Goal: Information Seeking & Learning: Learn about a topic

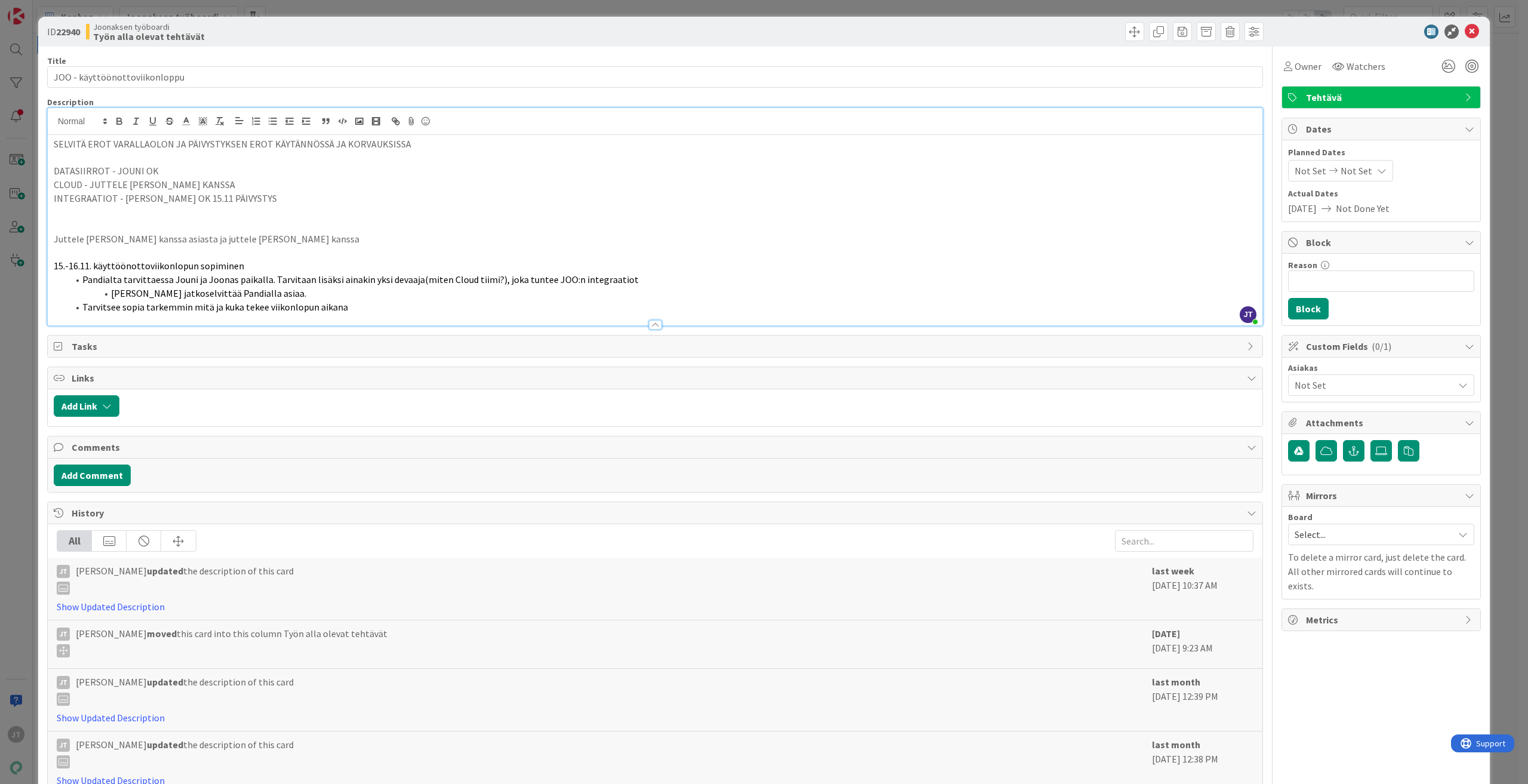
click at [336, 193] on p "INTEGRAATIOT - MARKO OK 15.11 PÄIVYSTYS" at bounding box center [656, 198] width 1203 height 14
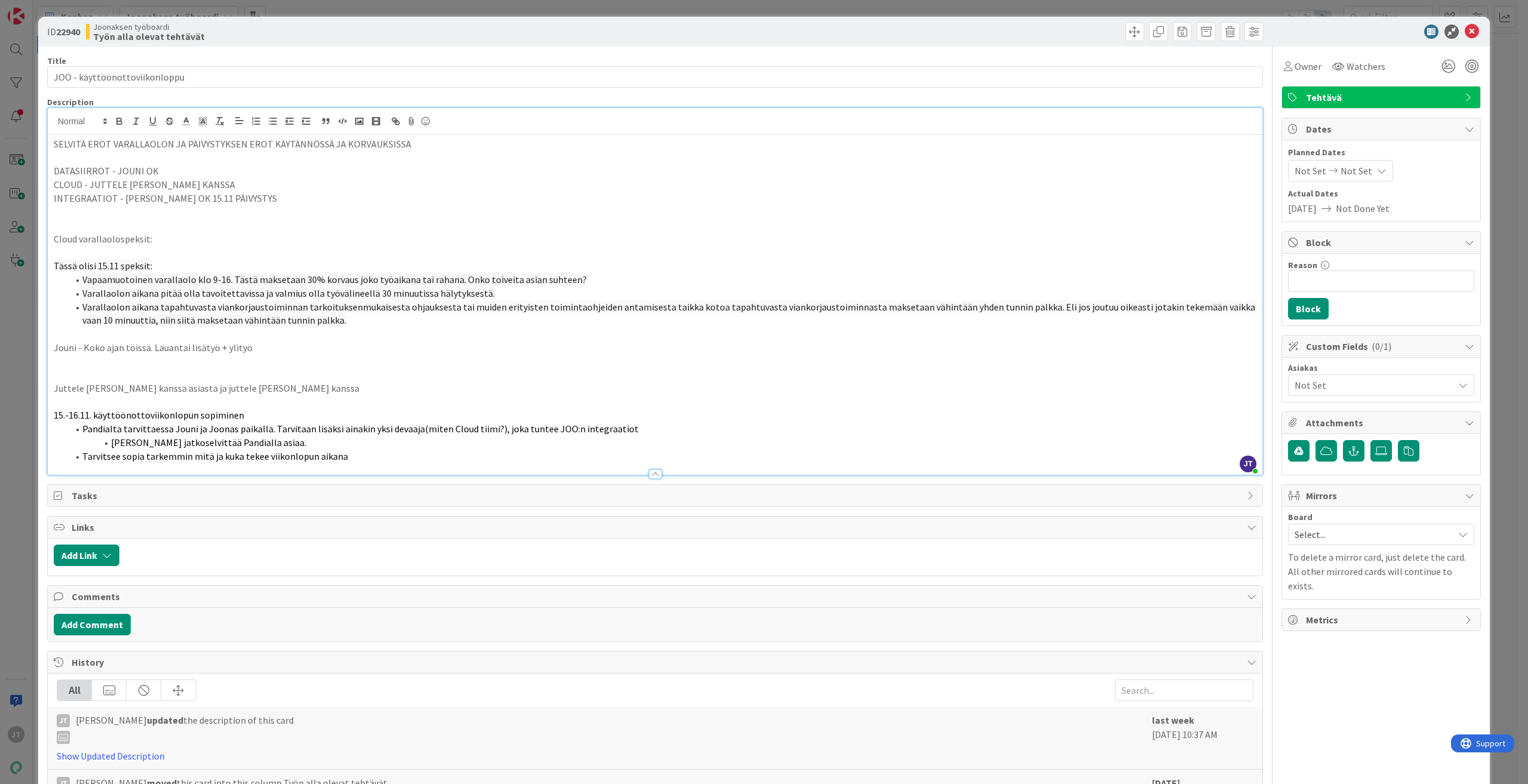
click at [168, 347] on p "Jouni - Koko ajan töissä. Lauantai lisätyö + ylityö" at bounding box center [656, 347] width 1203 height 14
click at [169, 345] on p "Jouni - Koko ajan töissä. Lauantai lisätyö + ylityö" at bounding box center [656, 347] width 1203 height 14
click at [308, 350] on p "Jouni - Koko ajan töissä. Lauantai lisätyö + ylityö" at bounding box center [656, 347] width 1203 height 14
click at [249, 205] on p at bounding box center [656, 212] width 1203 height 14
click at [330, 347] on p "Jouni - Koko ajan töissä. Lauantai lisätyö + ylityö" at bounding box center [656, 347] width 1203 height 14
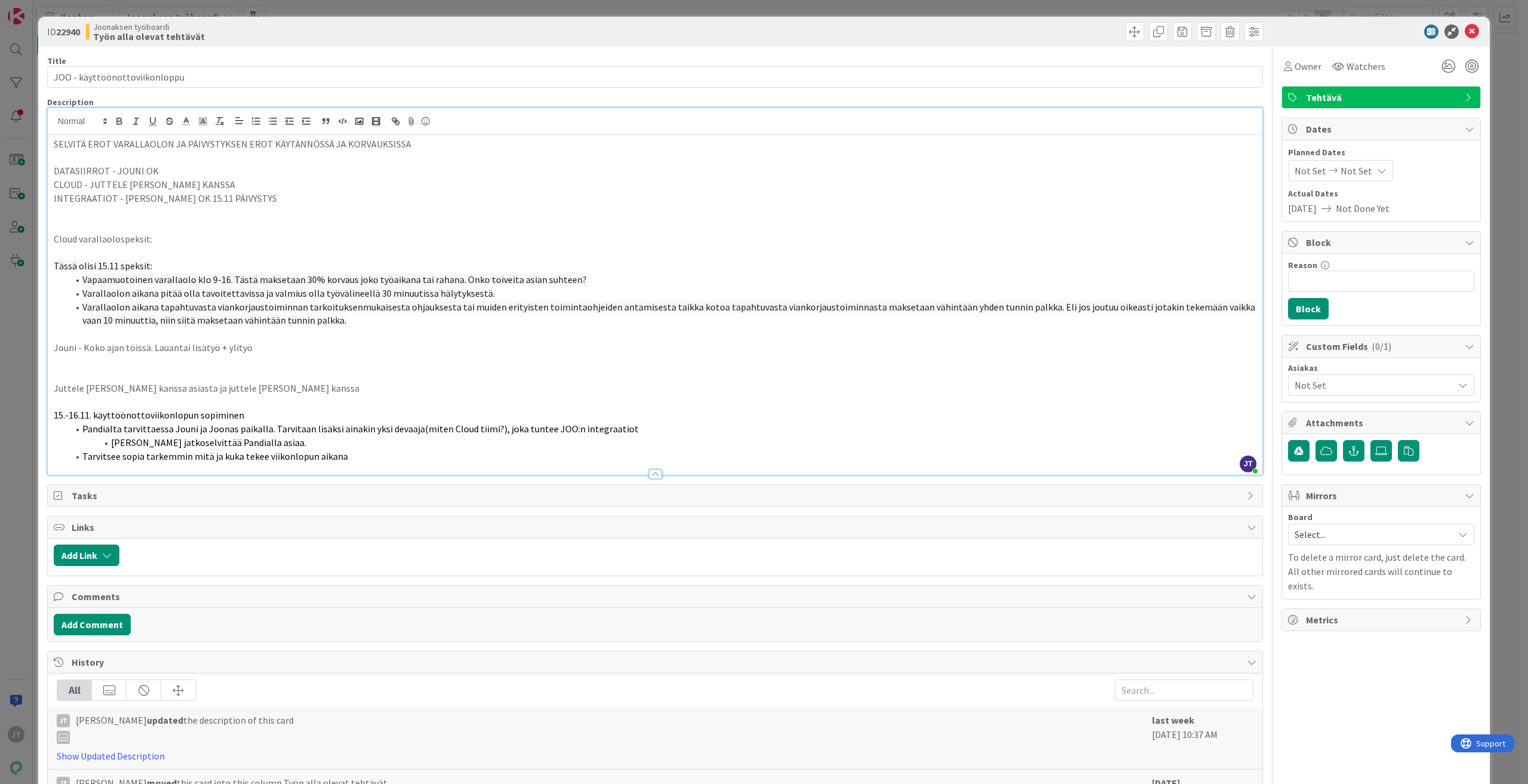
drag, startPoint x: 470, startPoint y: 260, endPoint x: 477, endPoint y: 260, distance: 7.0
click at [477, 260] on p "Tässä olisi 15.11 speksit:" at bounding box center [656, 266] width 1203 height 14
click at [439, 211] on p at bounding box center [656, 212] width 1203 height 14
click at [441, 180] on p "CLOUD - JUTTELE JUHON KANSSA" at bounding box center [656, 185] width 1203 height 14
click at [277, 178] on div "SELVITÄ EROT VARALLAOLON JA PÄIVYSTYKSEN EROT KÄYTÄNNÖSSÄ JA KORVAUKSISSA DATAS…" at bounding box center [655, 305] width 1215 height 339
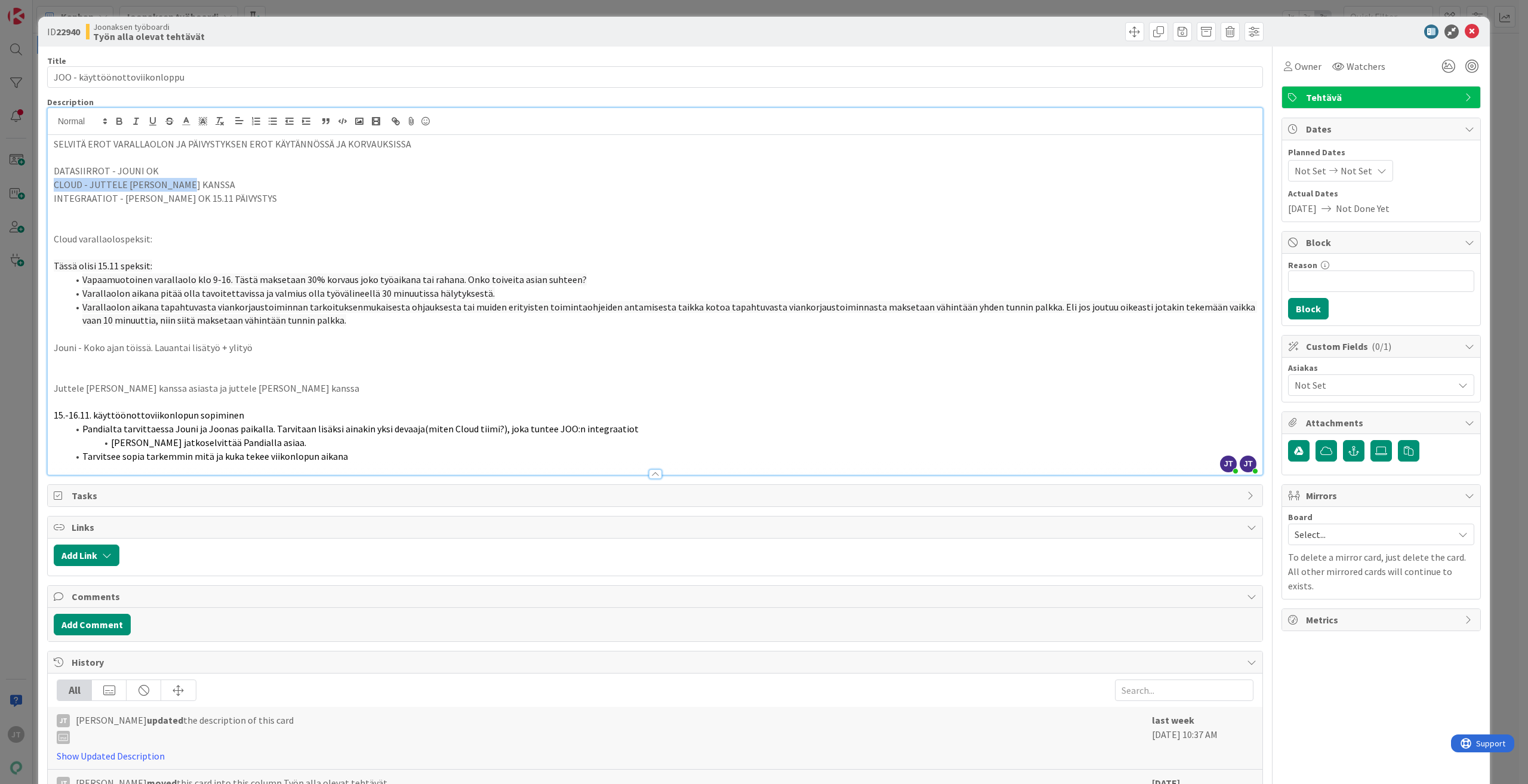
click at [487, 173] on p "DATASIIRROT - JOUNI OK" at bounding box center [656, 171] width 1203 height 14
click at [451, 162] on div "SELVITÄ EROT VARALLAOLON JA PÄIVYSTYKSEN EROT KÄYTÄNNÖSSÄ JA KORVAUKSISSA DATAS…" at bounding box center [655, 305] width 1215 height 339
click at [689, 147] on p "SELVITÄ EROT VARALLAOLON JA PÄIVYSTYKSEN EROT KÄYTÄNNÖSSÄ JA KORVAUKSISSA" at bounding box center [656, 144] width 1203 height 14
click at [1465, 26] on icon at bounding box center [1472, 31] width 15 height 15
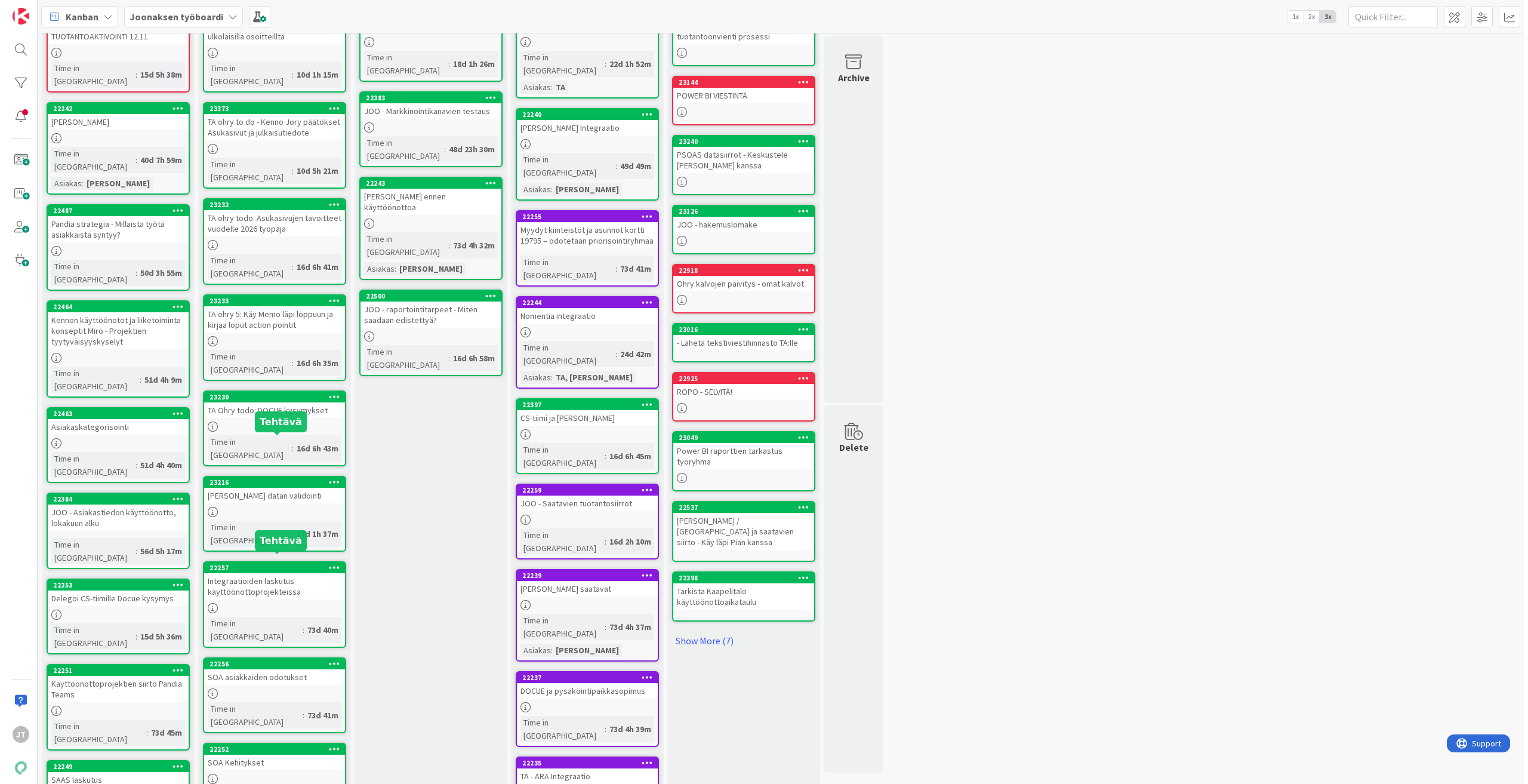
scroll to position [199, 0]
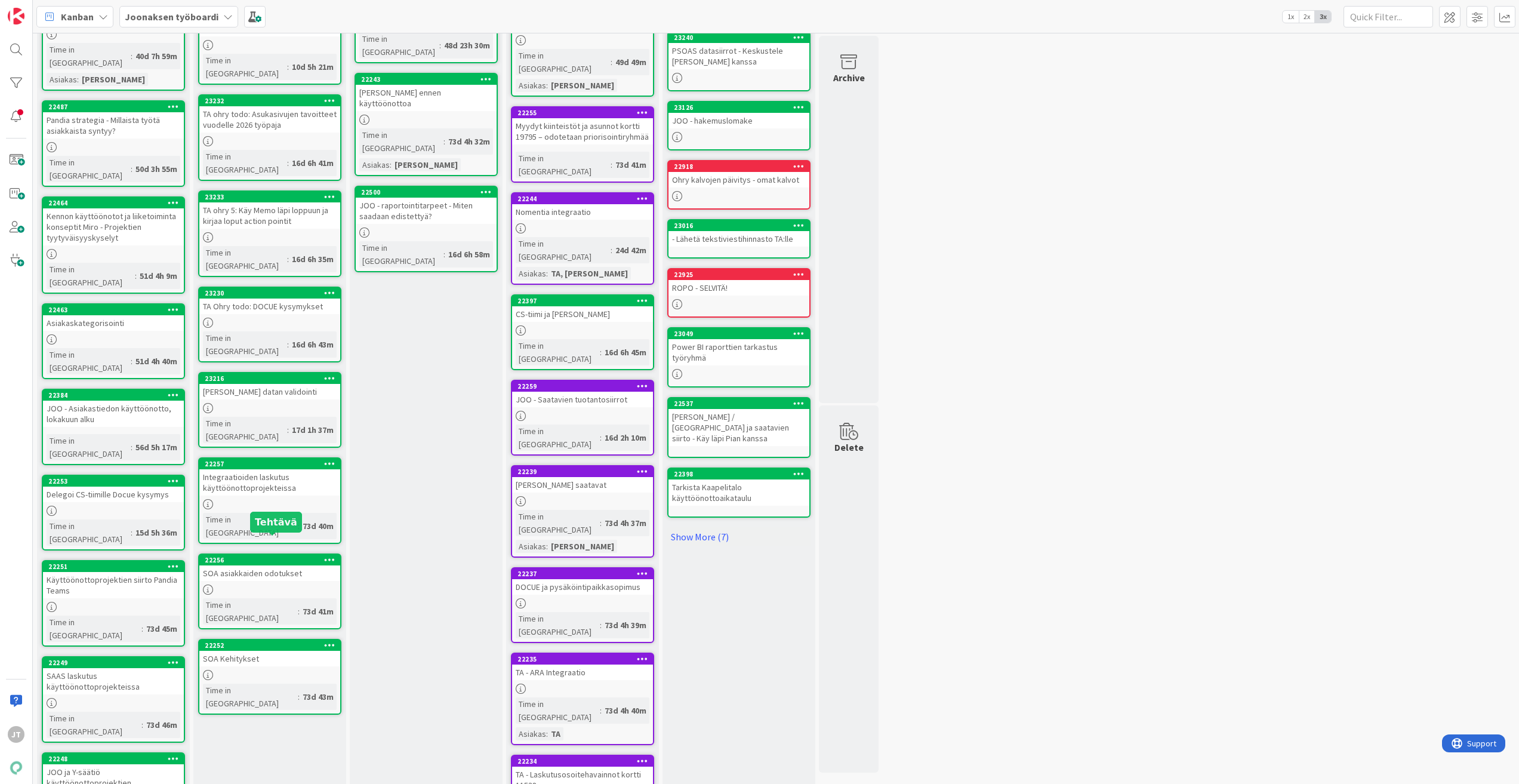
click at [283, 584] on div at bounding box center [270, 589] width 141 height 10
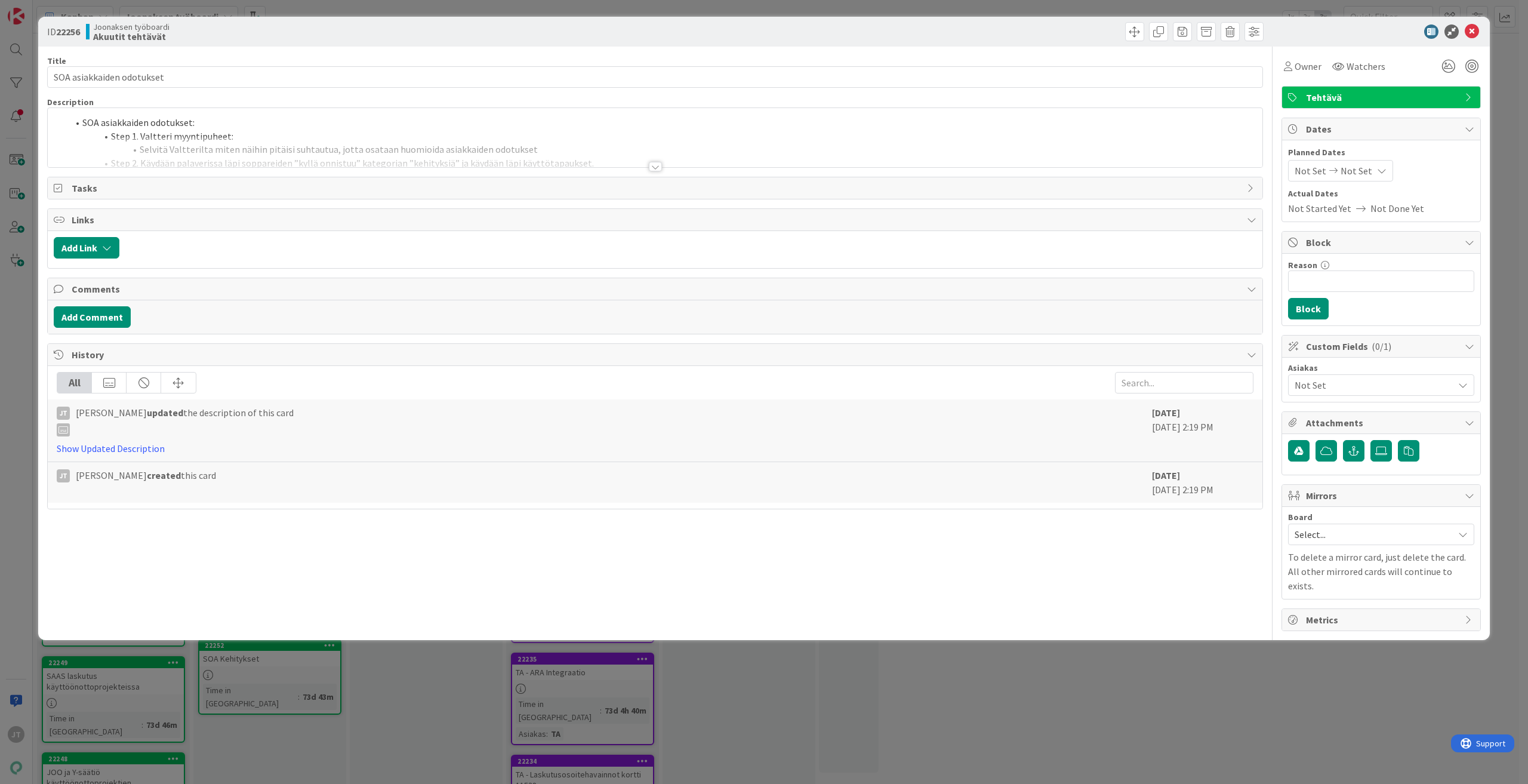
click at [657, 167] on div at bounding box center [656, 166] width 14 height 10
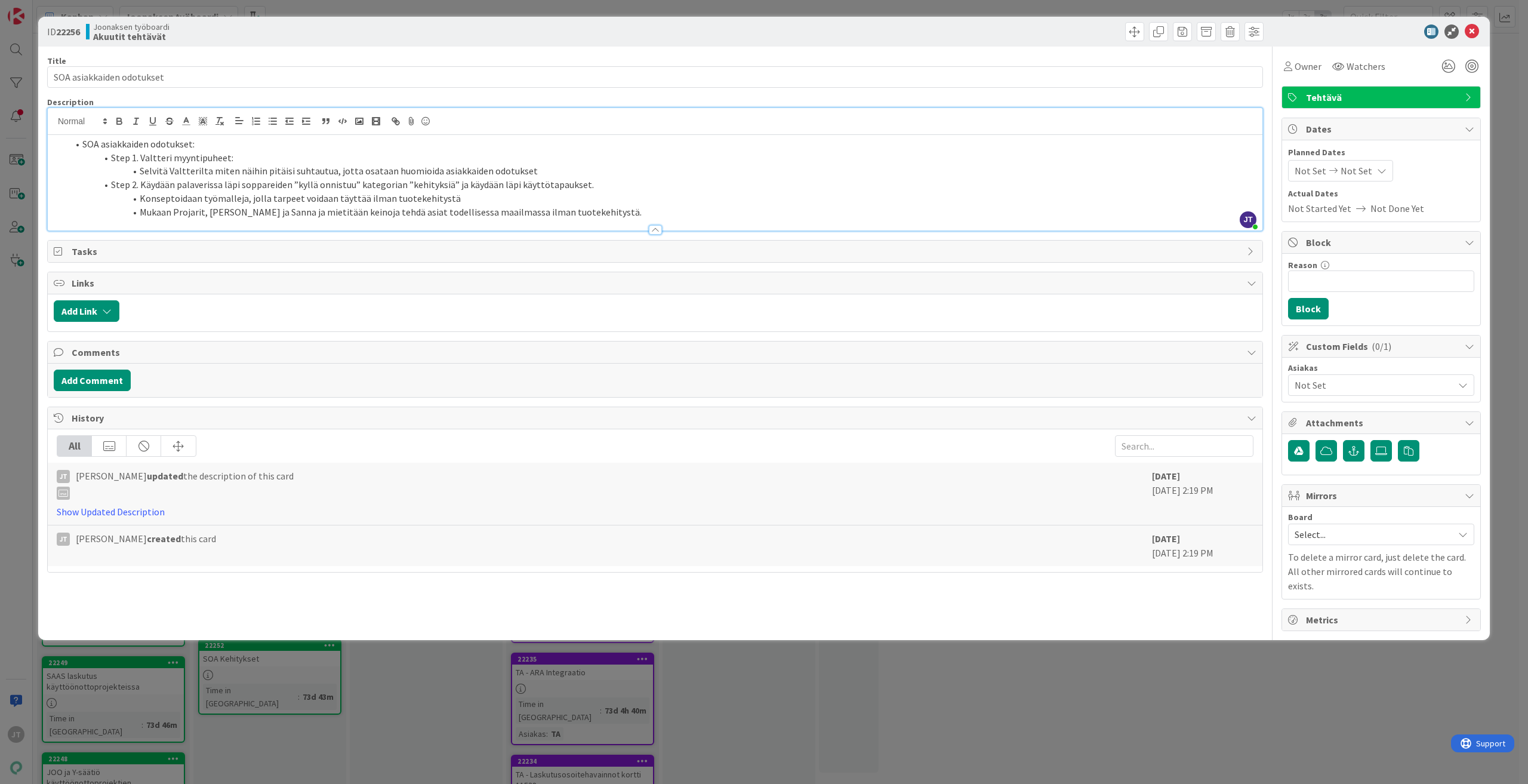
click at [609, 184] on li "Step 2. Käydään palaverissa läpi soppareiden ”kyllä onnistuu” kategorian ”kehit…" at bounding box center [661, 185] width 1189 height 14
click at [536, 194] on li "Konseptoidaan työmalleja, jolla tarpeet voidaan täyttää ilman tuotekehitystä" at bounding box center [661, 198] width 1189 height 14
click at [597, 208] on li "Mukaan Projarit, Pia ja Sanna ja mietitään keinoja tehdä asiat todellisessa maa…" at bounding box center [661, 212] width 1189 height 14
click at [501, 197] on li "Konseptoidaan työmalleja, jolla tarpeet voidaan täyttää ilman tuotekehitystä" at bounding box center [661, 198] width 1189 height 14
click at [1473, 26] on icon at bounding box center [1472, 31] width 15 height 15
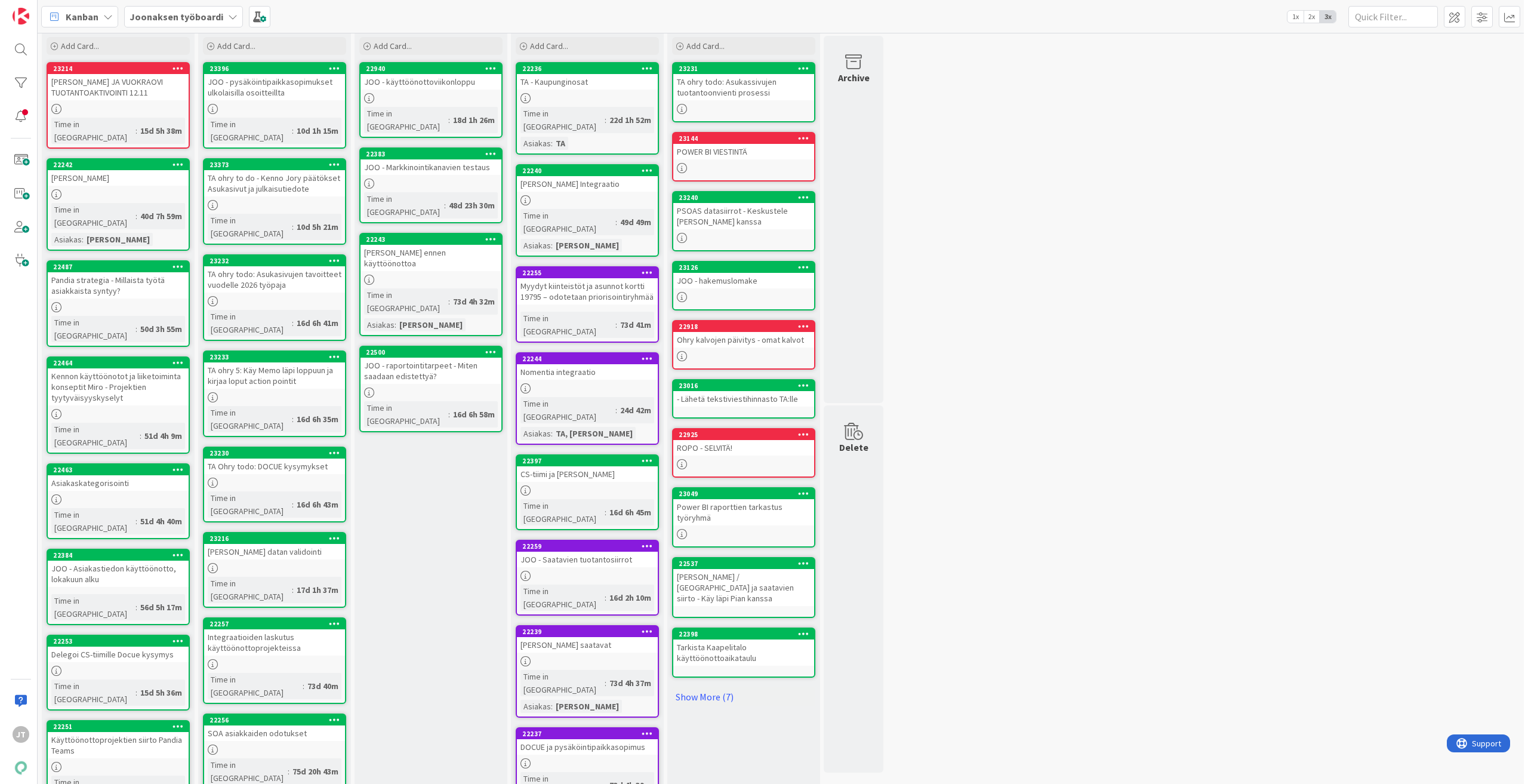
scroll to position [20, 0]
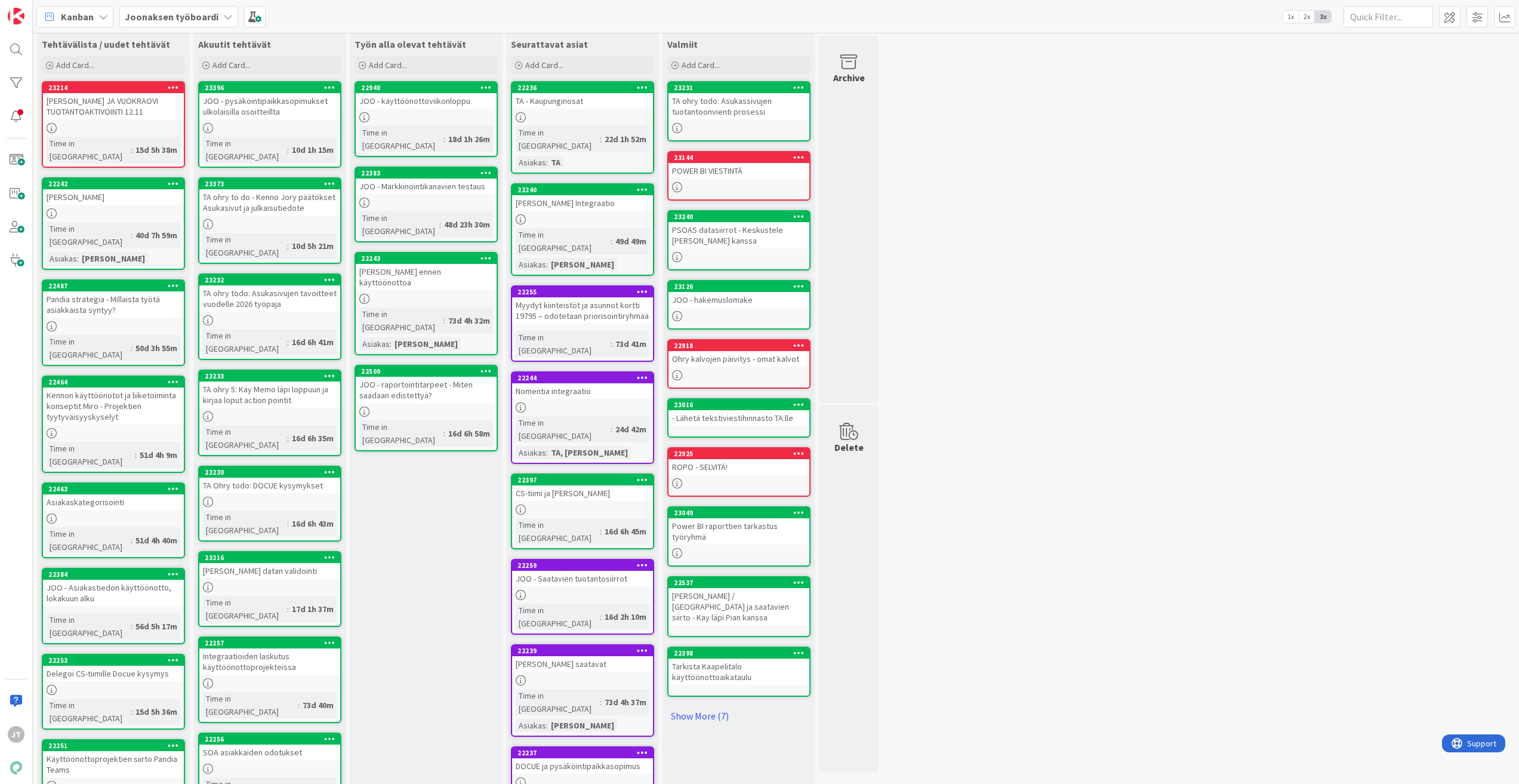
click at [452, 179] on div "JOO - Markkinointikanavien testaus" at bounding box center [426, 187] width 141 height 15
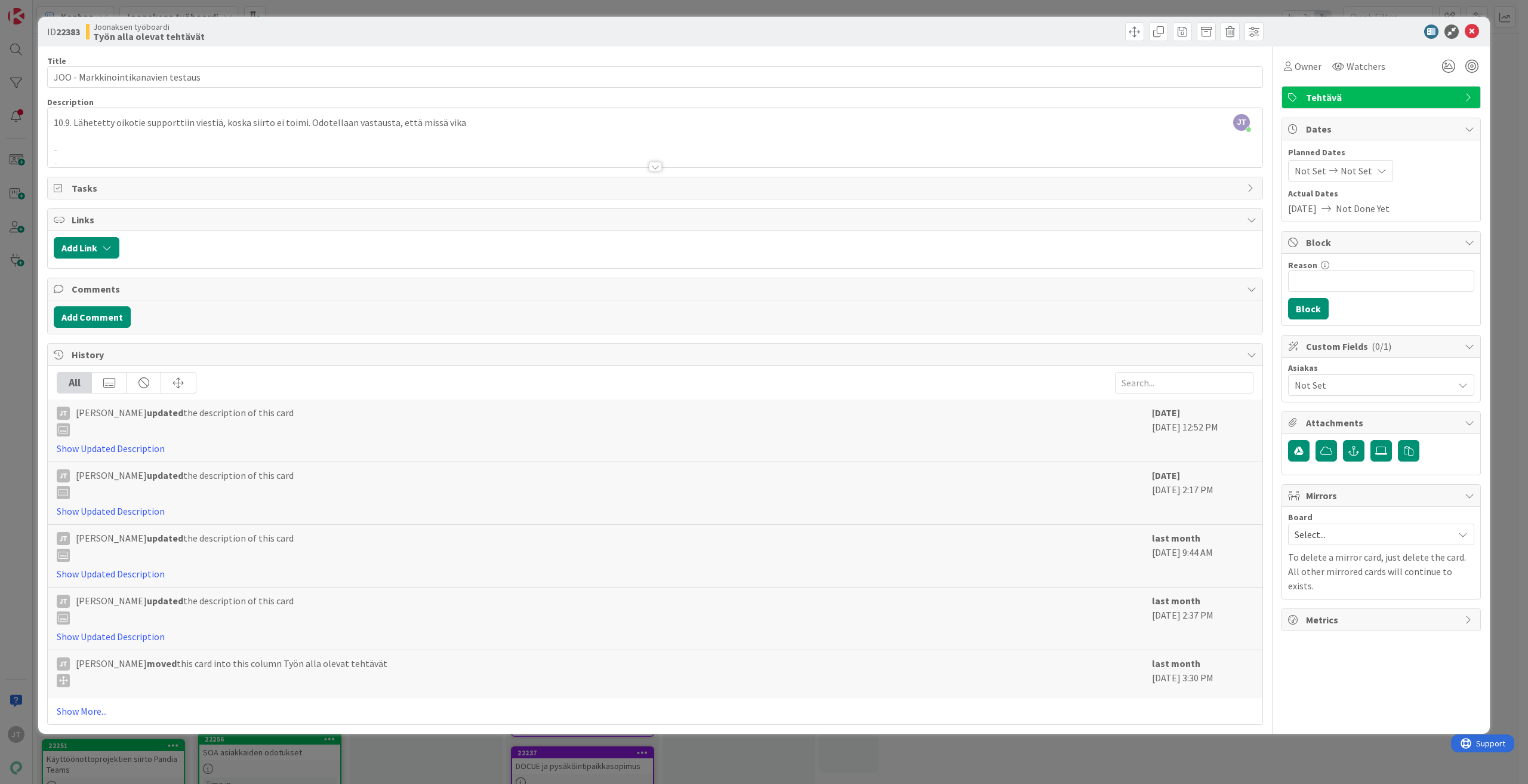
click at [658, 165] on div at bounding box center [656, 166] width 14 height 10
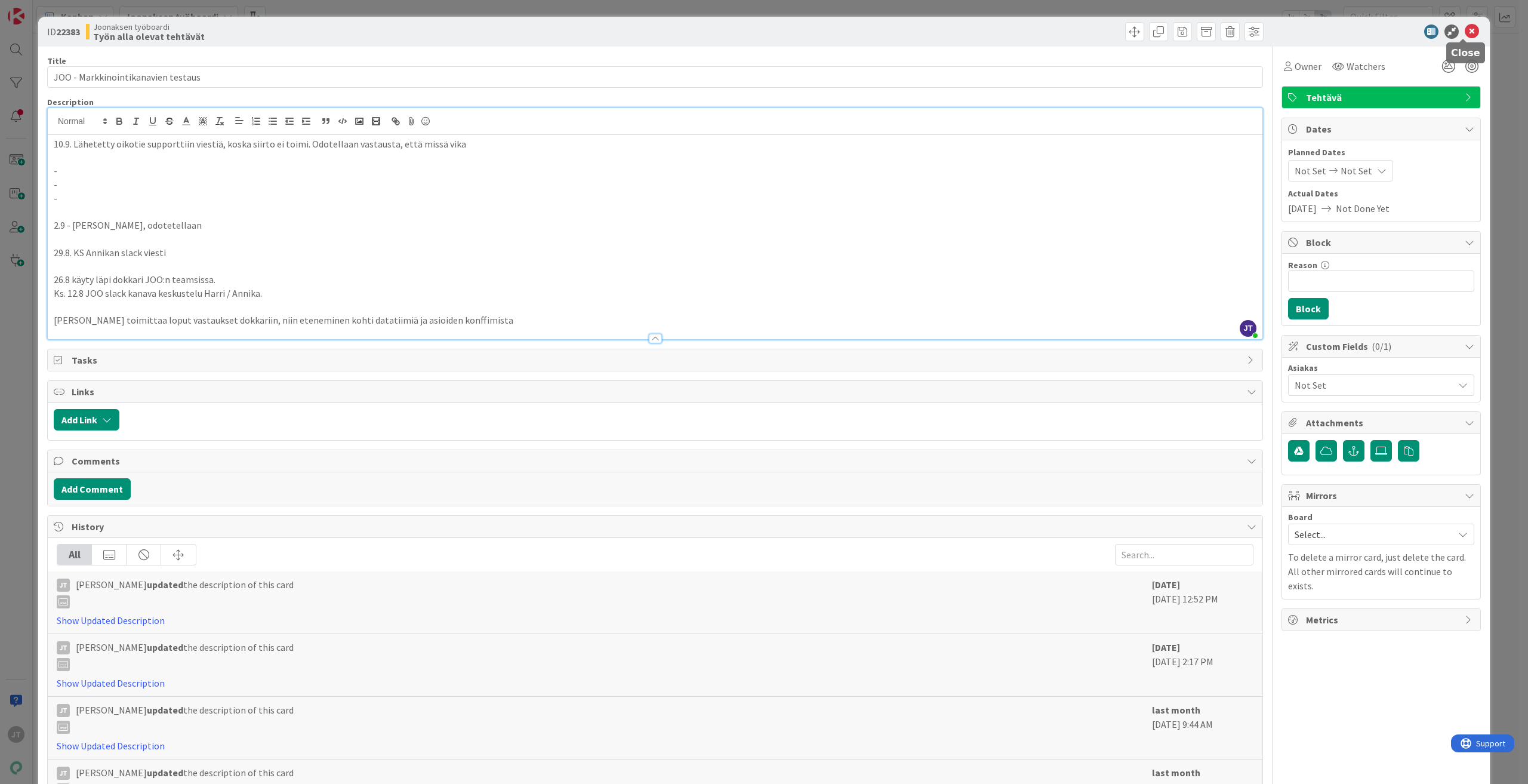
click at [1466, 30] on icon at bounding box center [1472, 31] width 15 height 15
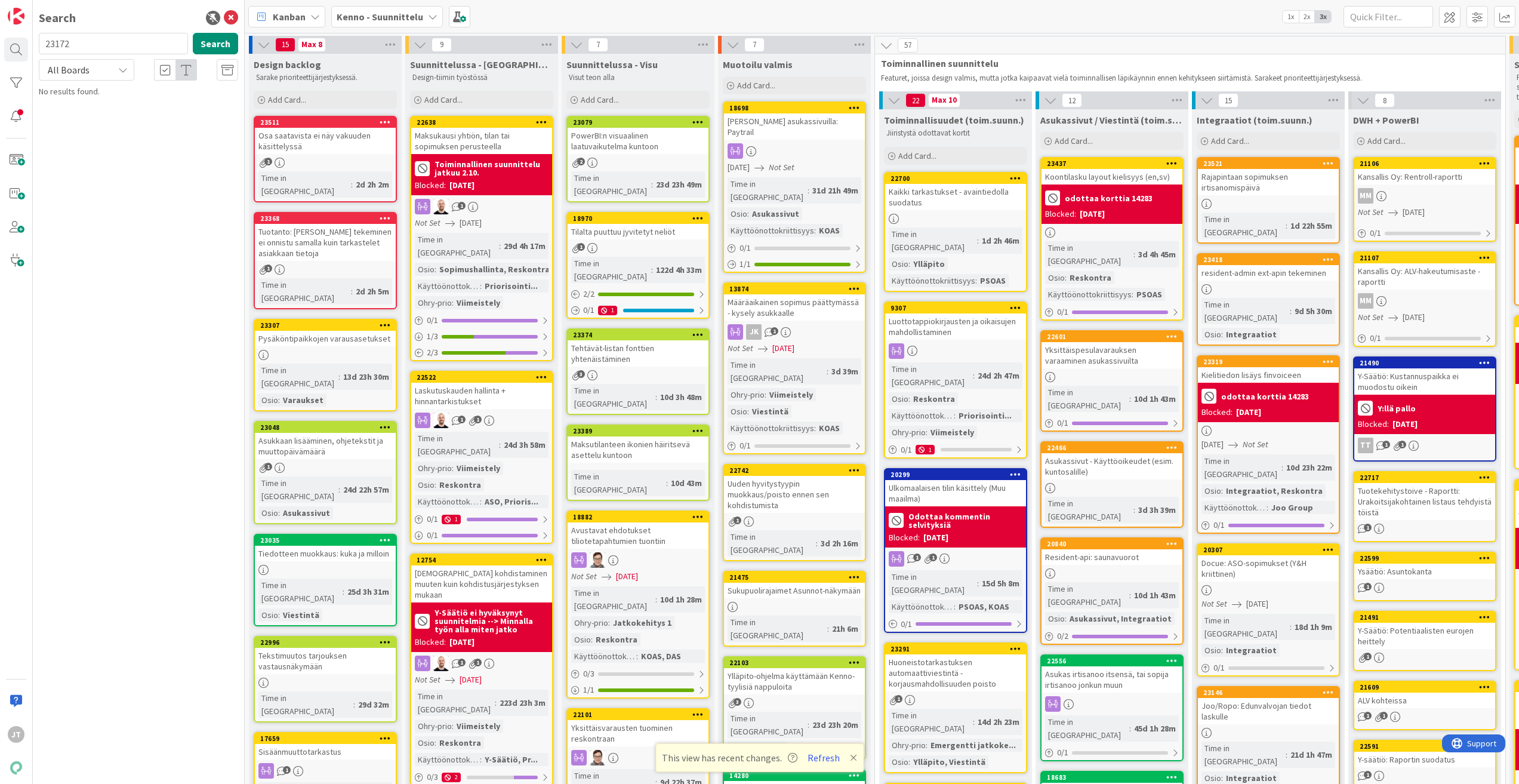
click at [390, 7] on div "Kenno - Suunnittelu" at bounding box center [387, 16] width 111 height 21
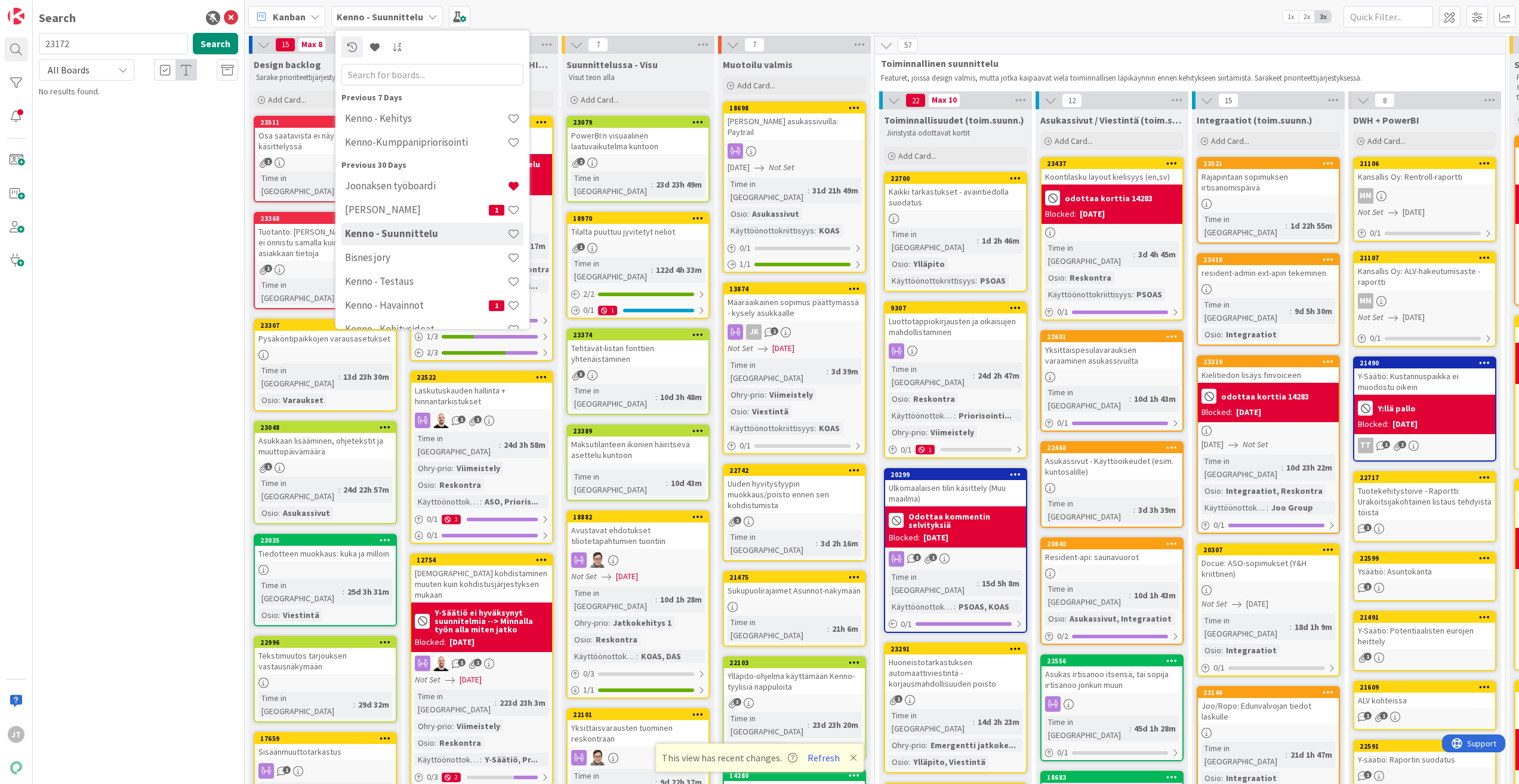
click at [395, 212] on h4 "[PERSON_NAME]" at bounding box center [417, 210] width 144 height 12
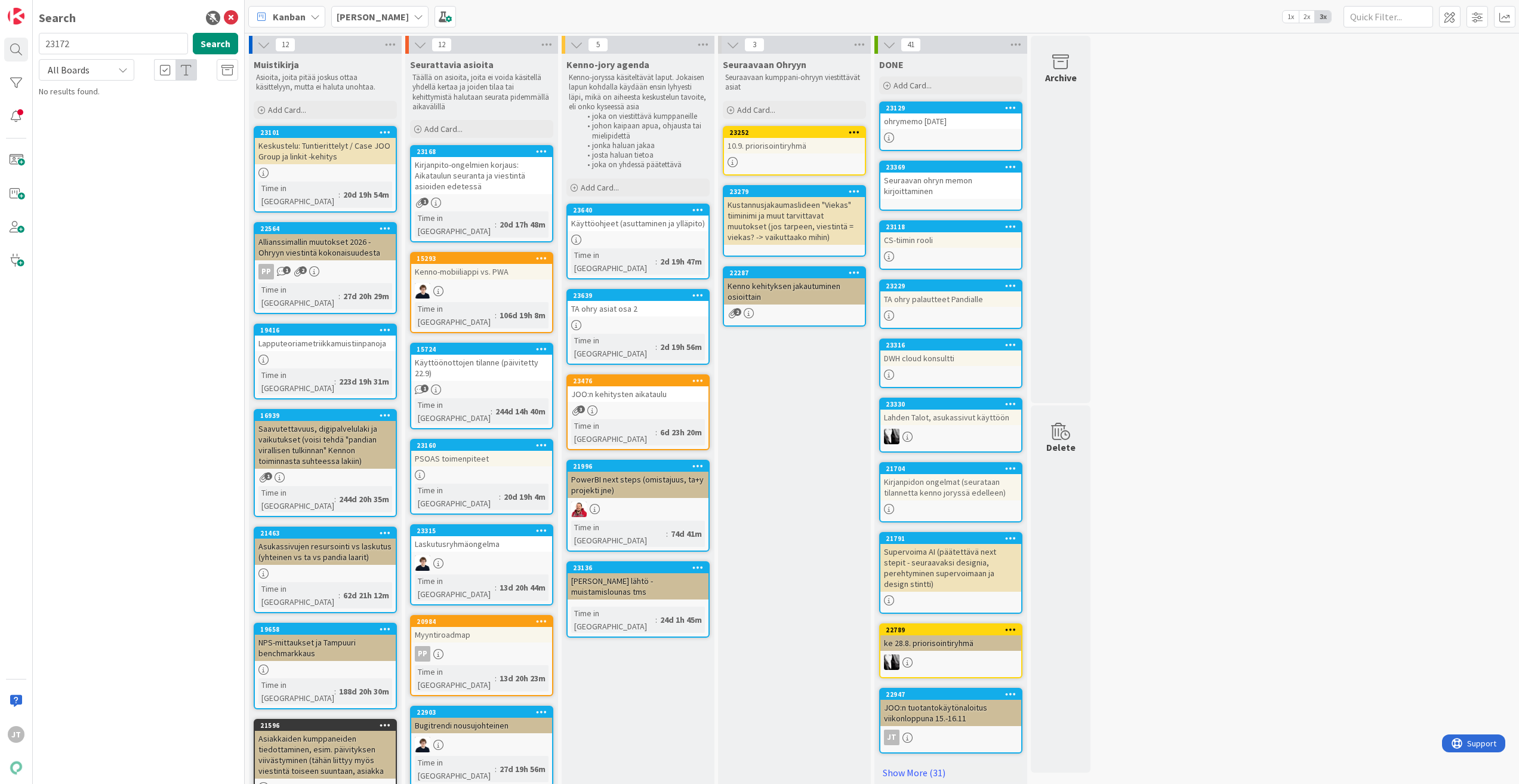
click at [659, 376] on link "23476 JOO:n kehitysten aikataulu 3 Time in [GEOGRAPHIC_DATA] : 6d 23h 20m" at bounding box center [638, 412] width 143 height 75
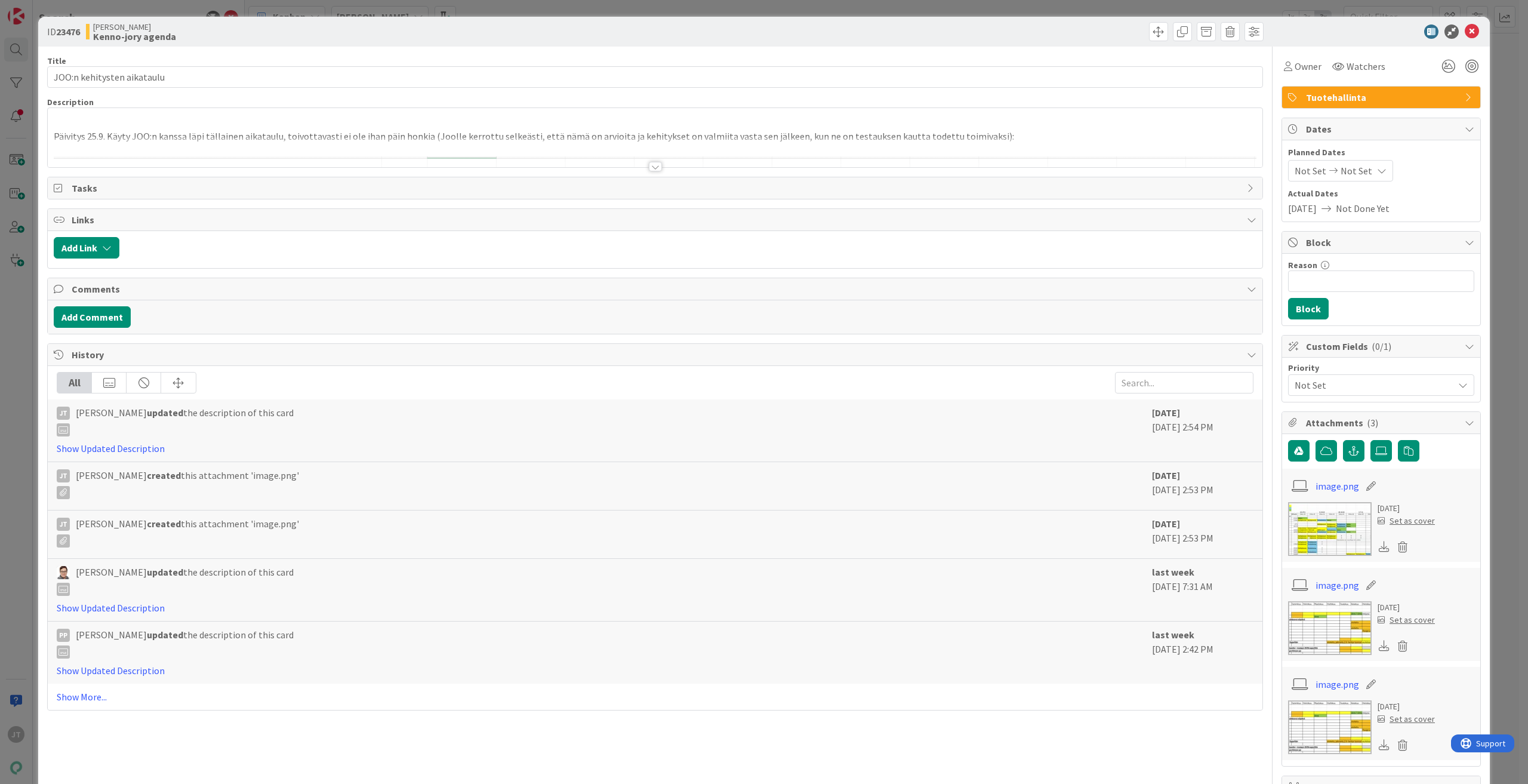
click at [650, 169] on div at bounding box center [656, 166] width 14 height 10
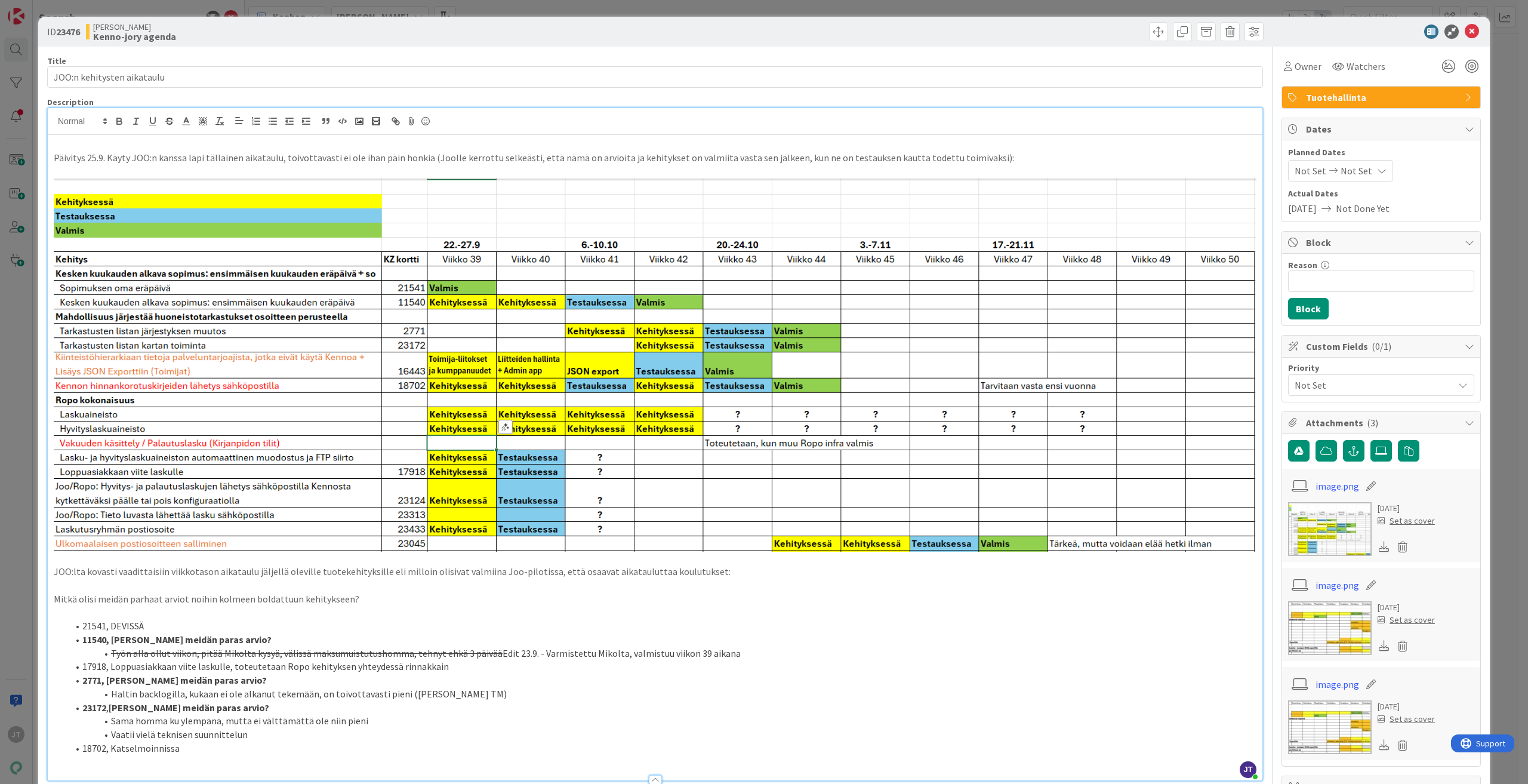
click at [65, 157] on p "Päivitys 25.9. Käyty JOO:n kanssa läpi tällainen aikataulu, toivottavasti ei ol…" at bounding box center [656, 158] width 1203 height 14
click at [54, 155] on p "Päivitys 25.9. Käyty JOO:n kanssa läpi tällainen aikataulu, toivottavasti ei ol…" at bounding box center [656, 158] width 1203 height 14
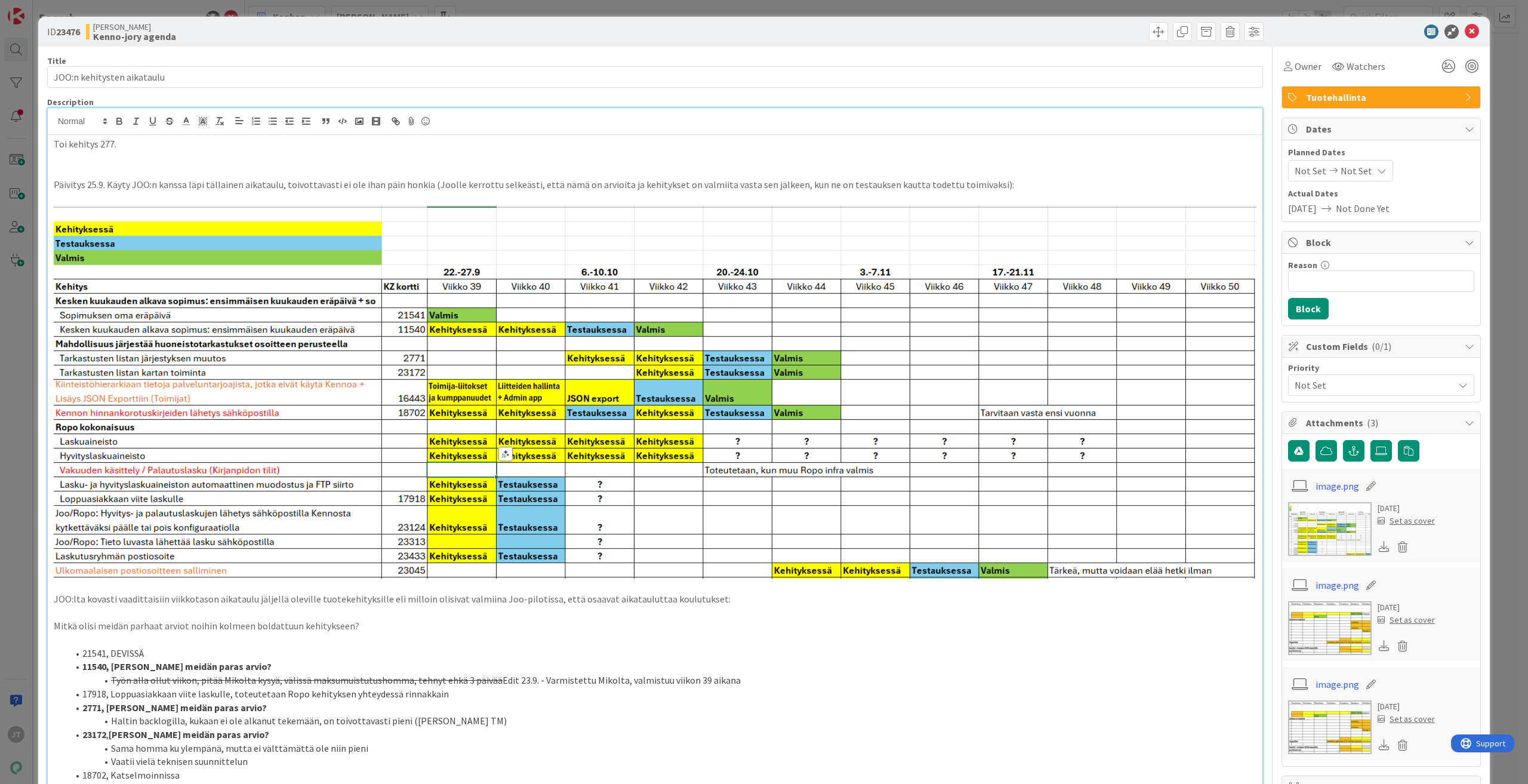
click at [60, 149] on p "Toi kehitys 277." at bounding box center [656, 144] width 1203 height 14
click at [65, 148] on p "Toi kehitys 277." at bounding box center [656, 144] width 1203 height 14
click at [114, 141] on strong "Toi kehitys 277." at bounding box center [87, 144] width 67 height 12
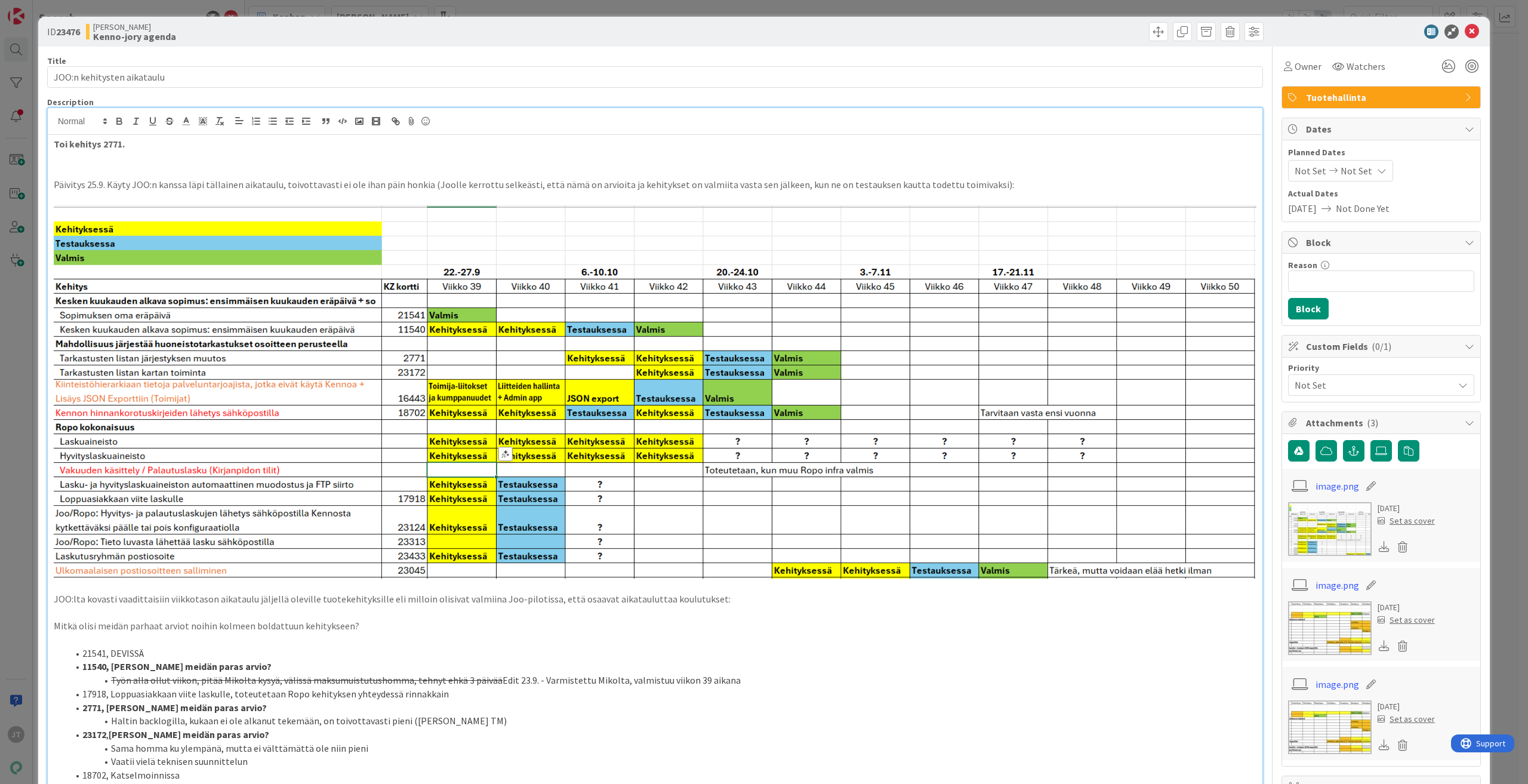
click at [164, 139] on p "Toi kehitys 2771." at bounding box center [656, 144] width 1203 height 14
click at [703, 143] on p "Toi kehitys 2771 tarkastusten listan järjestyksen muutos tulee nousemaan vielä …" at bounding box center [656, 144] width 1203 height 14
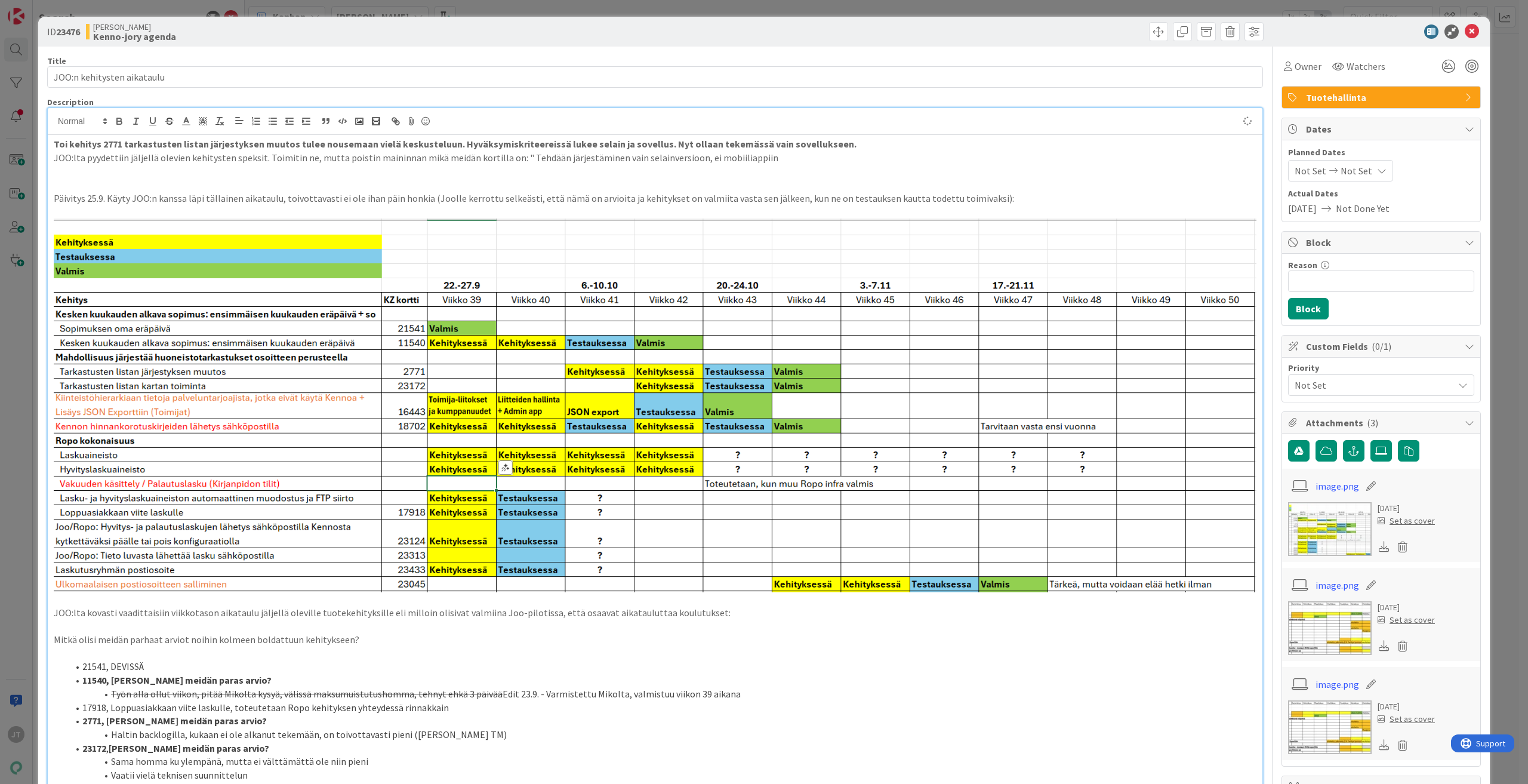
click at [521, 153] on p "JOO:lta pyydettiin jäljellä olevien kehitysten speksit. Toimitin ne, mutta pois…" at bounding box center [656, 158] width 1203 height 14
click at [806, 163] on p "JOO:lta pyydettiin jäljellä olevien kehitysten speksit. Toimitin ne, mutta pois…" at bounding box center [656, 158] width 1203 height 14
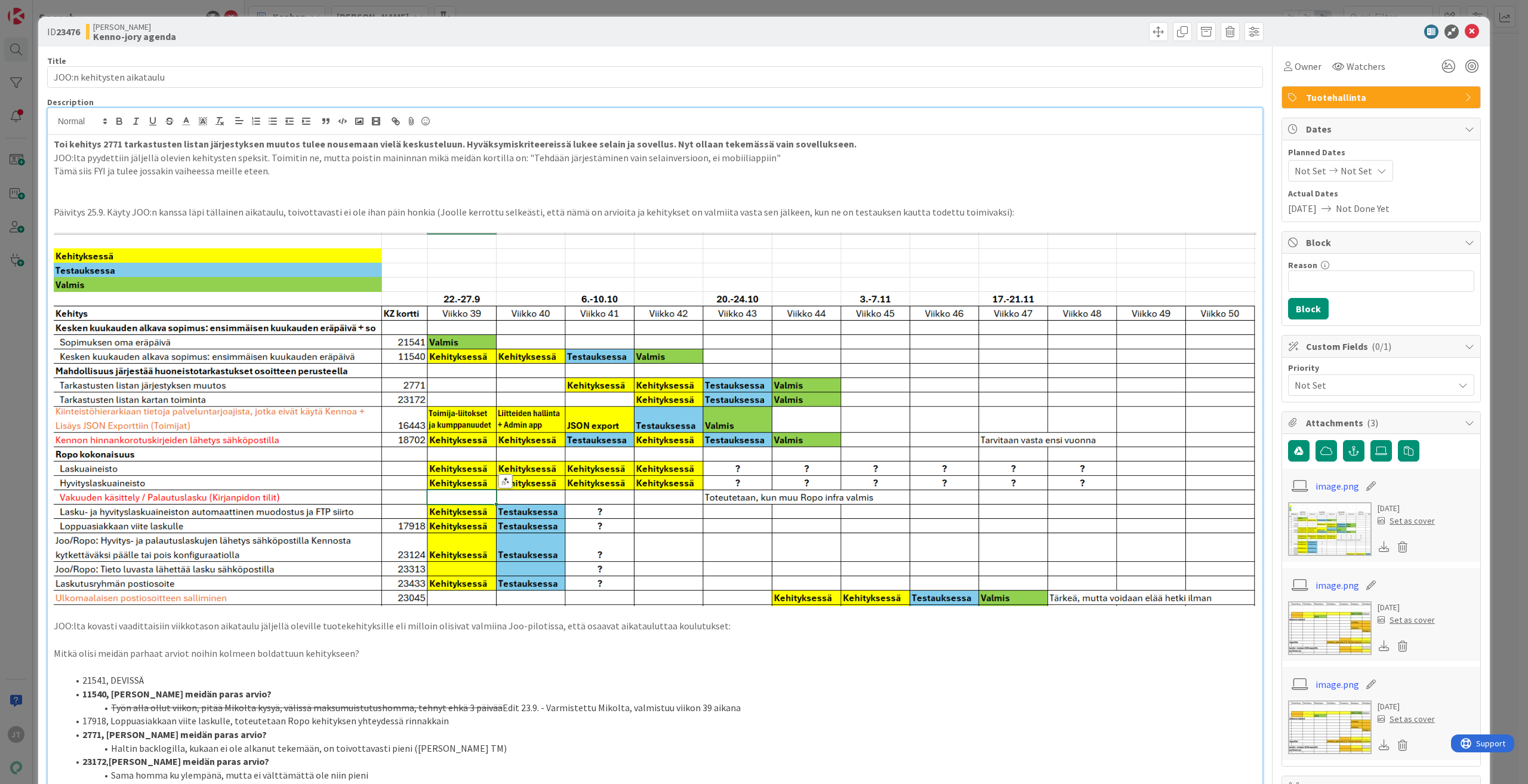
click at [803, 140] on strong "Toi kehitys 2771 tarkastusten listan järjestyksen muutos tulee nousemaan vielä …" at bounding box center [455, 144] width 803 height 12
click at [764, 154] on p "JOO:lta pyydettiin jäljellä olevien kehitysten speksit. Toimitin ne, mutta pois…" at bounding box center [656, 158] width 1203 height 14
click at [101, 171] on p "Tämä siis FYI ja tulee jossakin vaiheessa meille eteen." at bounding box center [656, 171] width 1203 height 14
click at [52, 141] on div "Toi kehitys 2771 tarkastusten listan järjestyksen muutos tulee nousemaan vielä …" at bounding box center [655, 484] width 1215 height 699
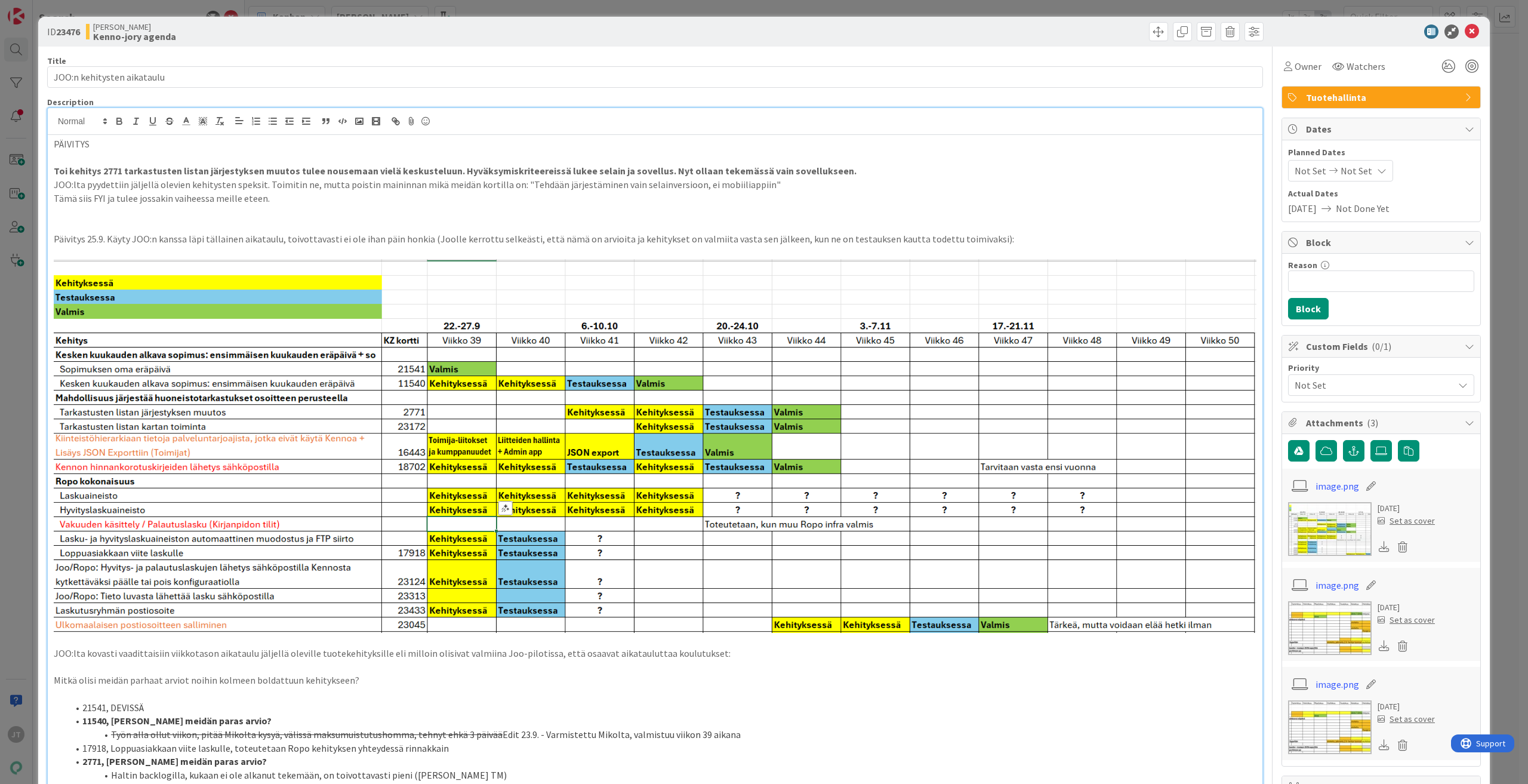
click at [110, 154] on p at bounding box center [656, 158] width 1203 height 14
click at [109, 143] on p "PÄIVITYS" at bounding box center [656, 144] width 1203 height 14
click at [333, 234] on p "Päivitys 25.9. Käyty JOO:n kanssa läpi tällainen aikataulu, toivottavasti ei ol…" at bounding box center [656, 239] width 1203 height 14
drag, startPoint x: 103, startPoint y: 236, endPoint x: 54, endPoint y: 226, distance: 50.0
click at [54, 226] on div "PÄIVITYS Toi kehitys 2771 tarkastusten listan järjestyksen muutos tulee nousema…" at bounding box center [655, 498] width 1215 height 726
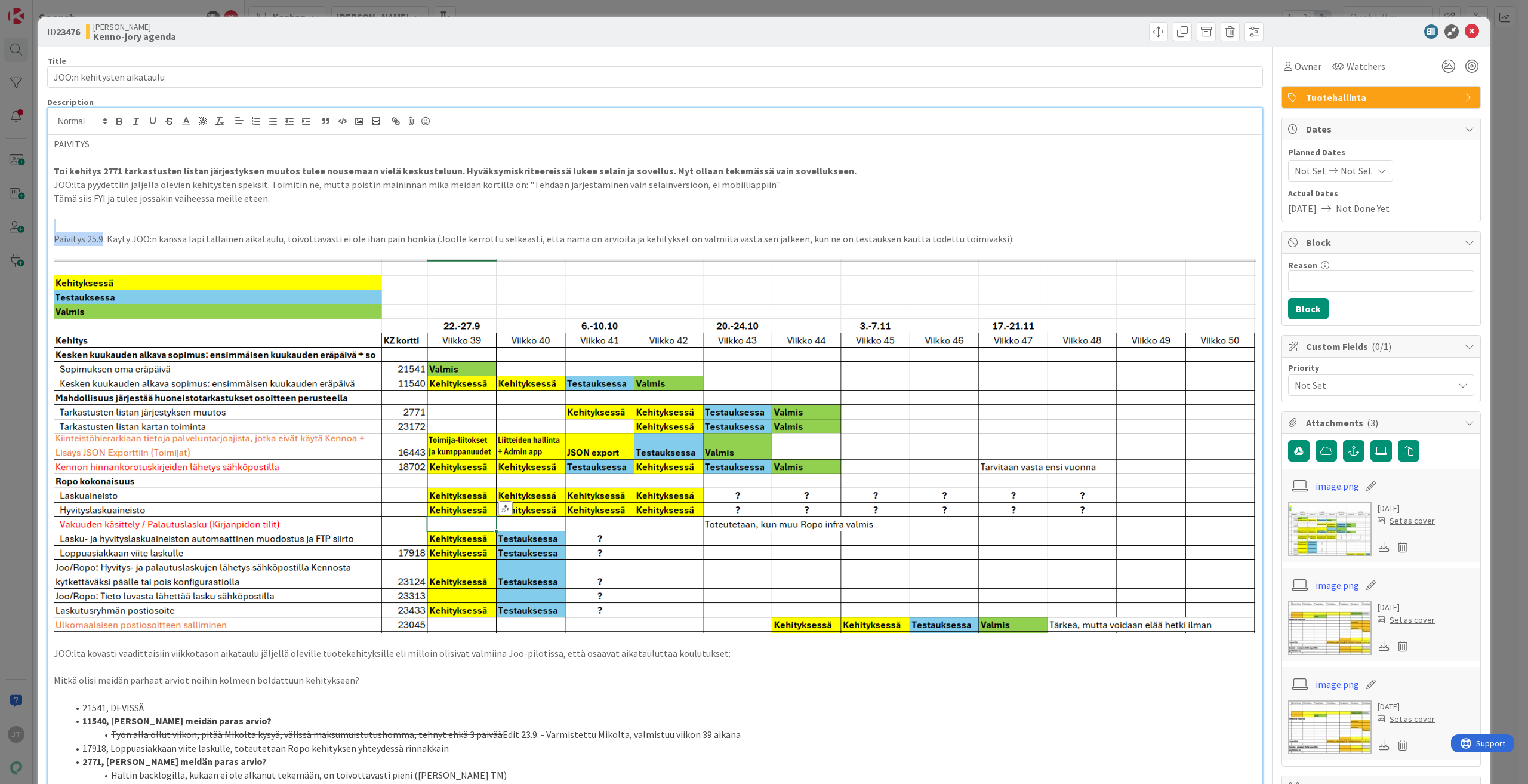
copy div "Päivitys 25.9"
click at [93, 146] on p "PÄIVITYS" at bounding box center [656, 144] width 1203 height 14
click at [93, 145] on p "PÄIVITYS" at bounding box center [656, 144] width 1203 height 14
click at [75, 141] on p "PÄIVITYS" at bounding box center [656, 144] width 1203 height 14
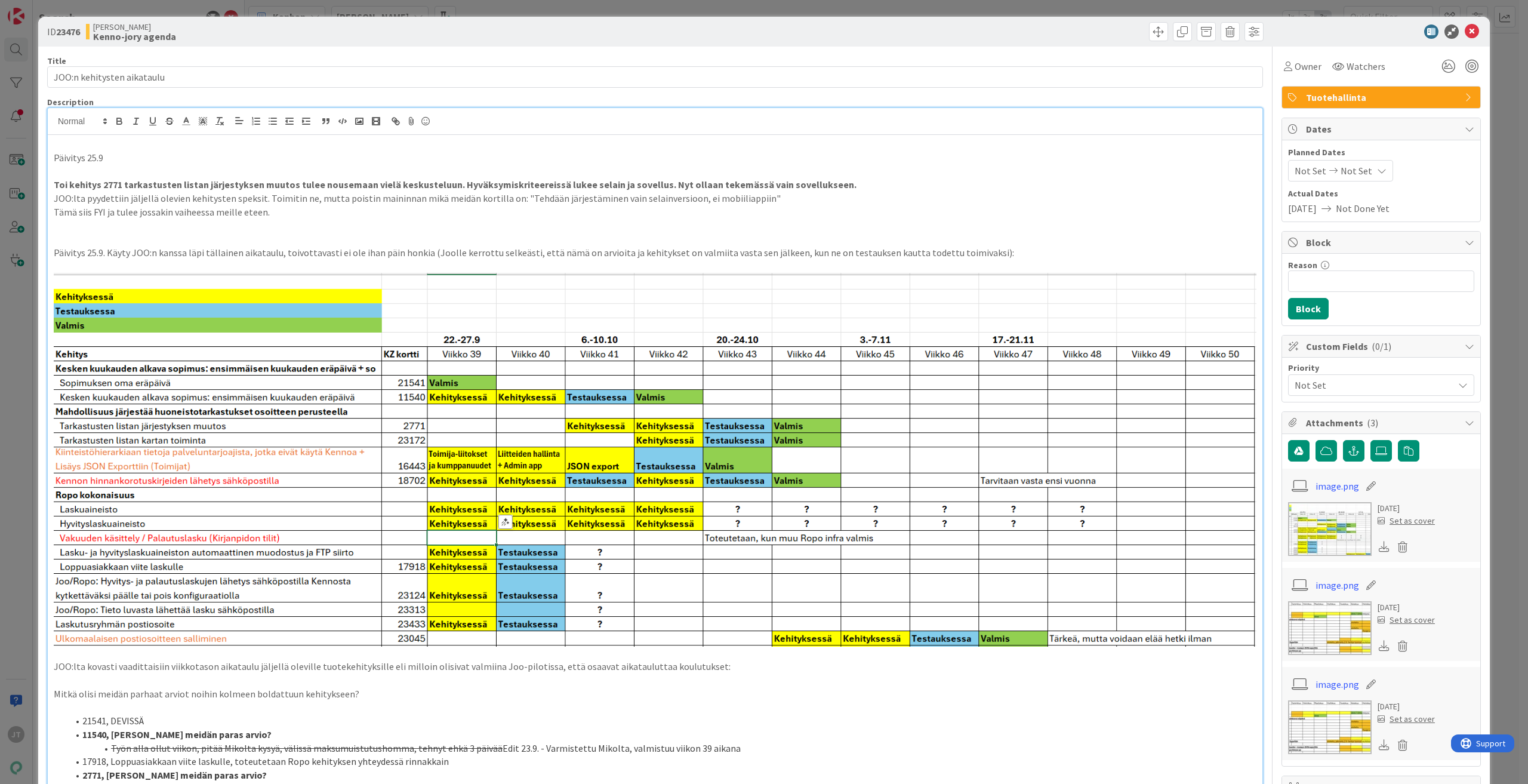
click at [88, 156] on p "Päivitys 25.9" at bounding box center [656, 158] width 1203 height 14
click at [73, 142] on p at bounding box center [656, 144] width 1203 height 14
click at [54, 153] on strong "Päivitys 25.9" at bounding box center [80, 158] width 52 height 12
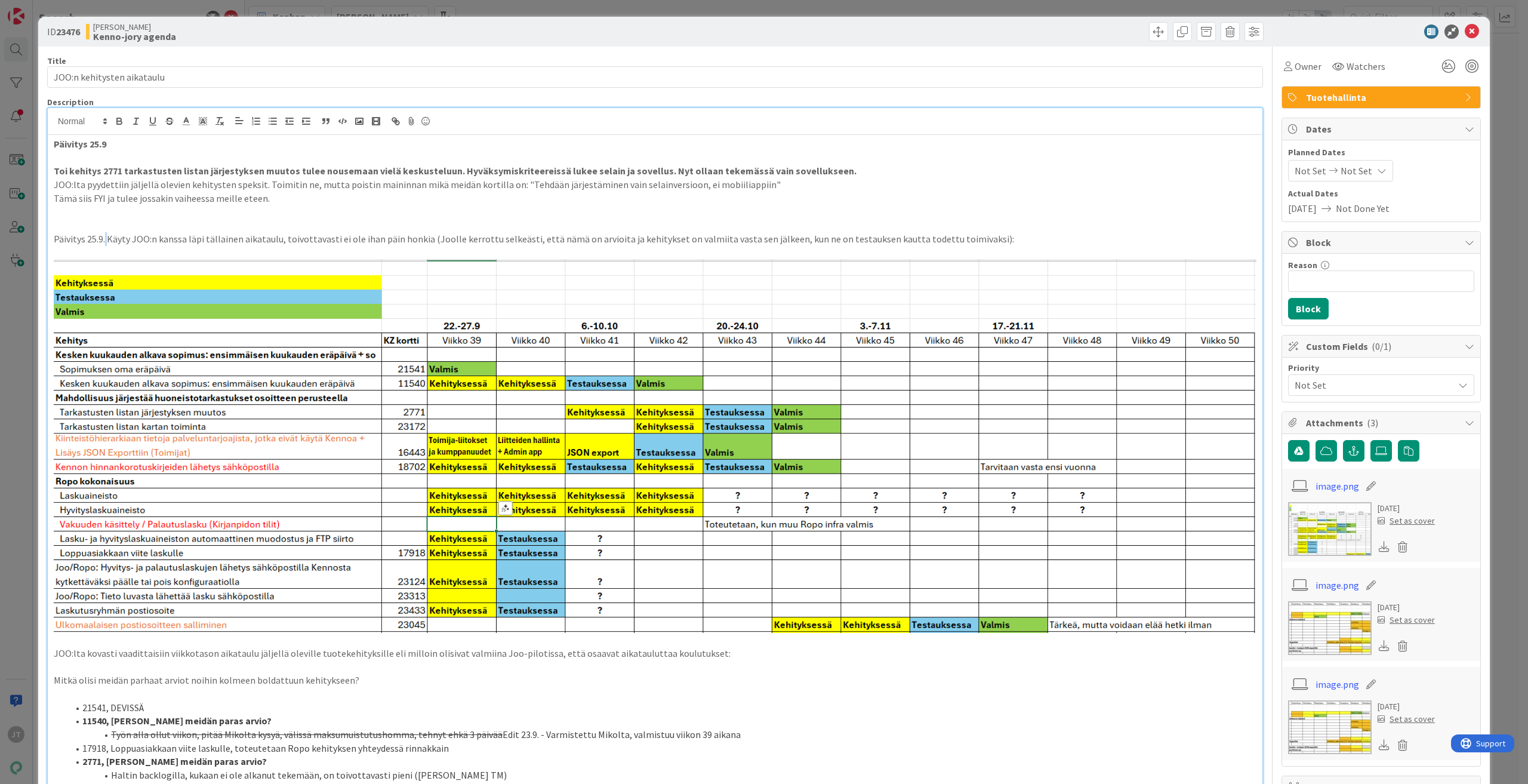
click at [104, 238] on p "Päivitys 25.9. Käyty JOO:n kanssa läpi tällainen aikataulu, toivottavasti ei ol…" at bounding box center [656, 239] width 1203 height 14
click at [103, 239] on p "Päivitys 25.9. Käyty JOO:n kanssa läpi tällainen aikataulu, toivottavasti ei ol…" at bounding box center [656, 239] width 1203 height 14
drag, startPoint x: 103, startPoint y: 239, endPoint x: 67, endPoint y: 240, distance: 36.0
click at [67, 240] on p "Päivitys 25.9. Käyty JOO:n kanssa läpi tällainen aikataulu, toivottavasti ei ol…" at bounding box center [656, 239] width 1203 height 14
drag, startPoint x: 106, startPoint y: 243, endPoint x: 44, endPoint y: 238, distance: 62.2
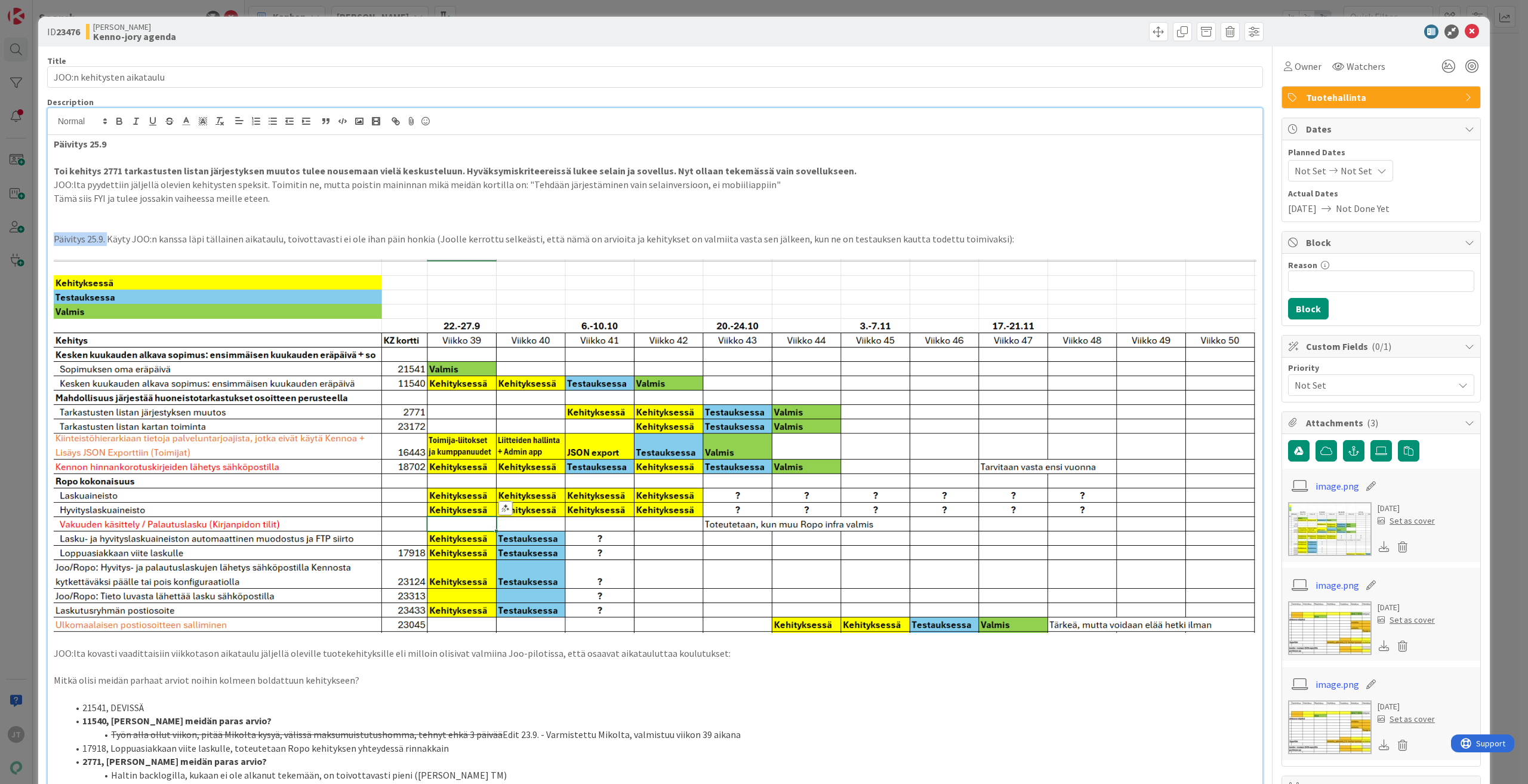
click at [44, 238] on div "ID 23476 [PERSON_NAME]-jory agenda Title 26 / 128 JOO:n kehitysten aikataulu De…" at bounding box center [764, 714] width 1452 height 1397
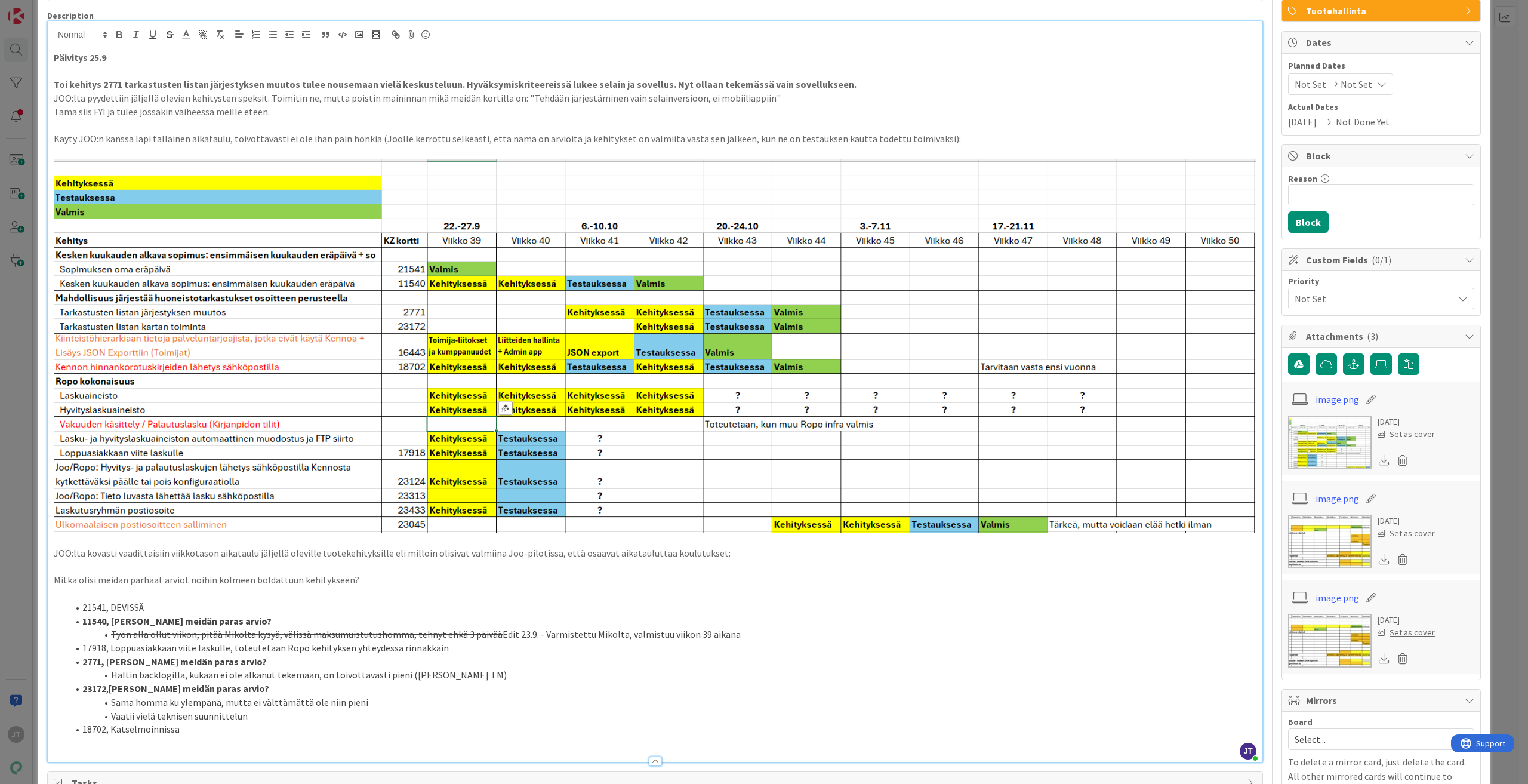
scroll to position [119, 0]
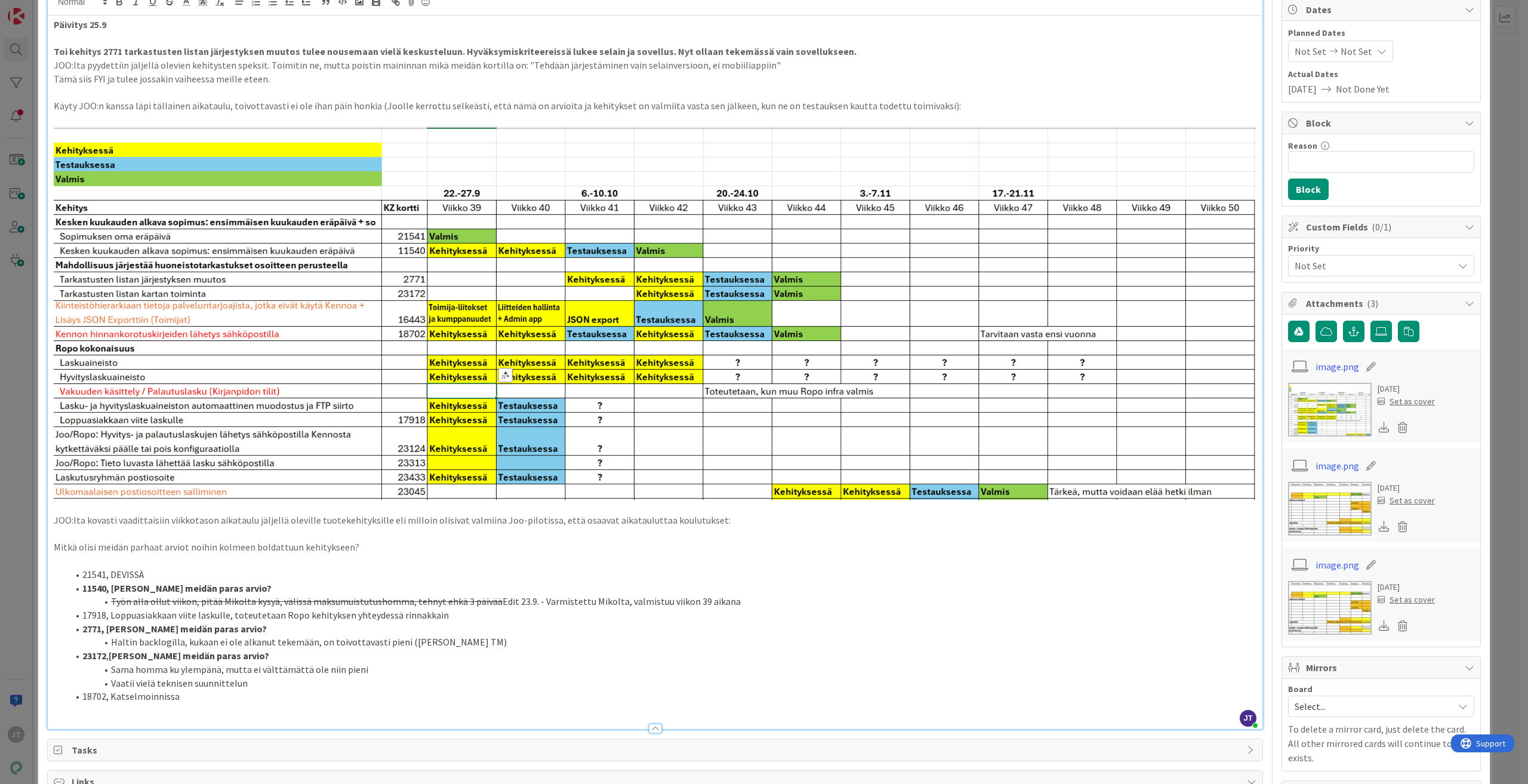
click at [58, 520] on p "JOO:lta kovasti vaadittaisiin viikkotason aikataulu jäljellä oleville tuotekehi…" at bounding box center [656, 520] width 1203 height 14
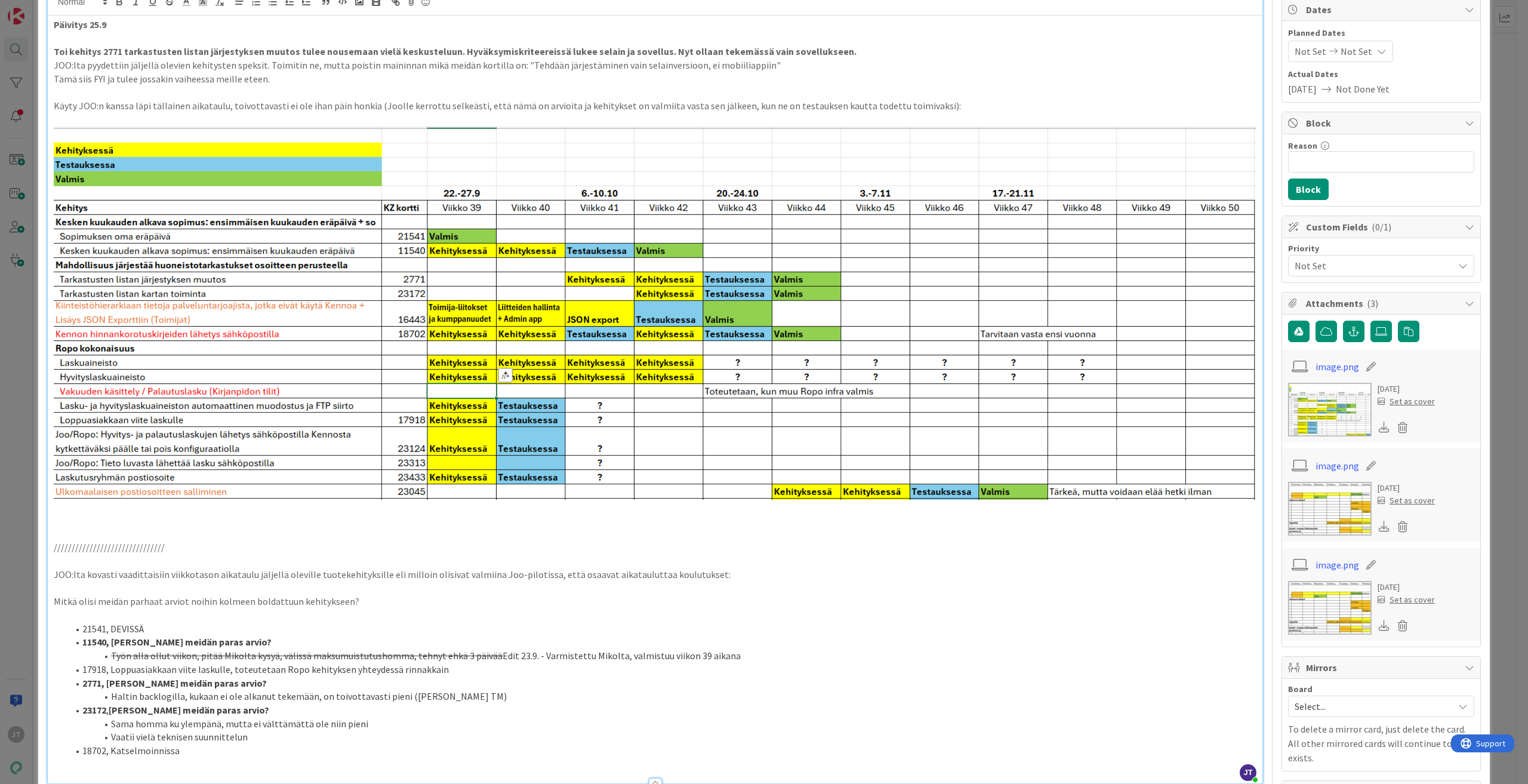
click at [87, 519] on p at bounding box center [656, 520] width 1203 height 14
click at [107, 527] on p at bounding box center [656, 534] width 1203 height 14
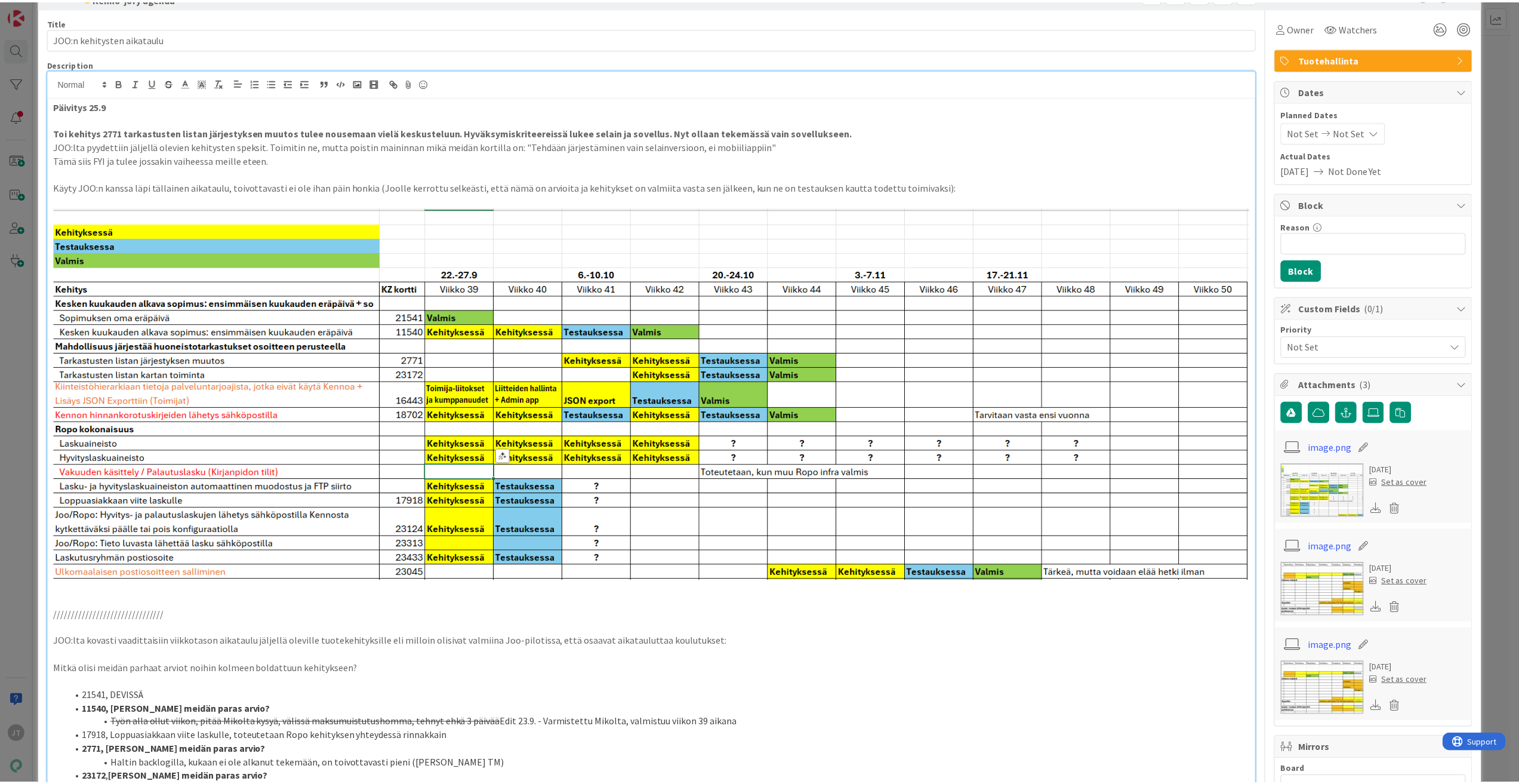
scroll to position [0, 0]
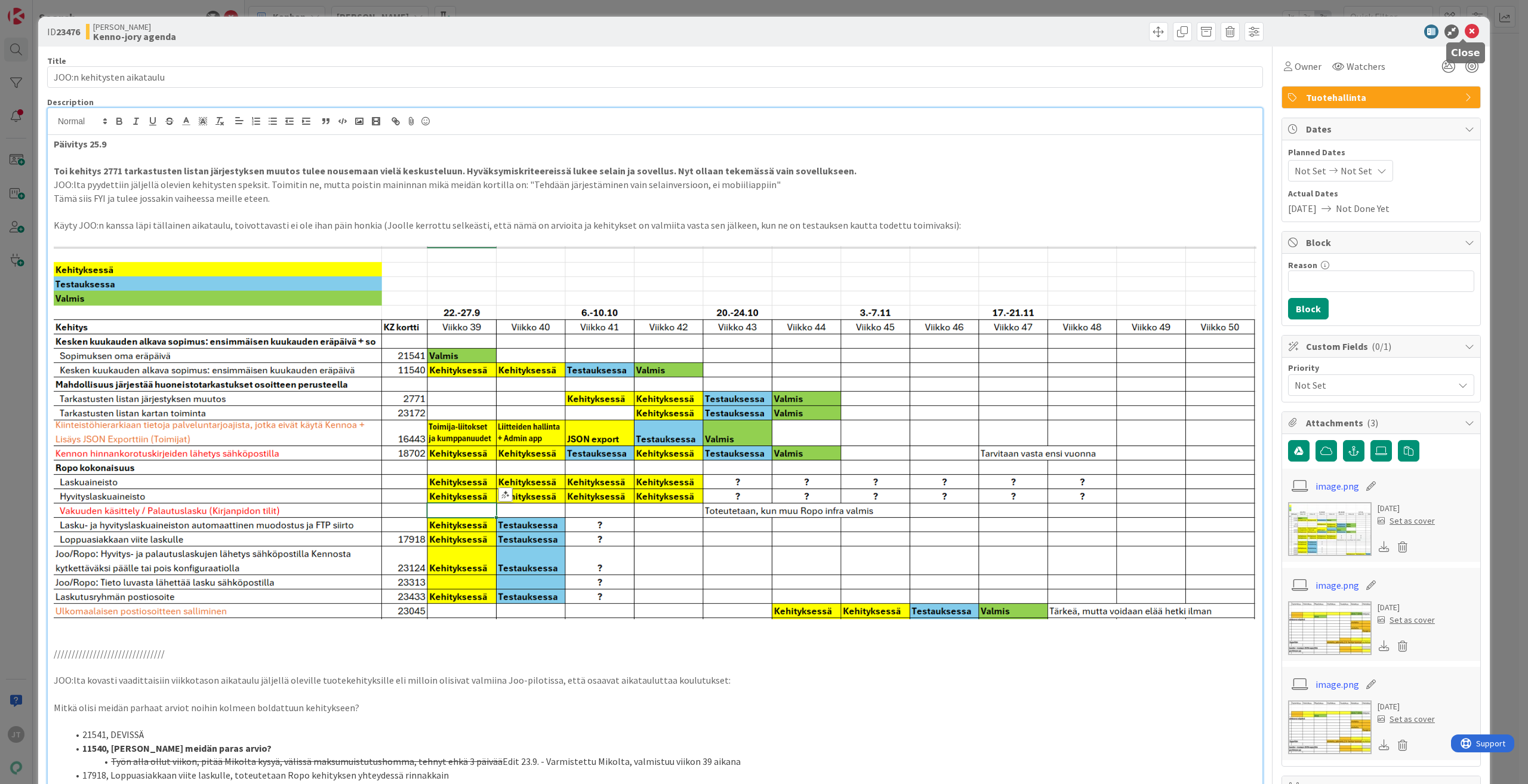
click at [1466, 29] on icon at bounding box center [1472, 31] width 15 height 15
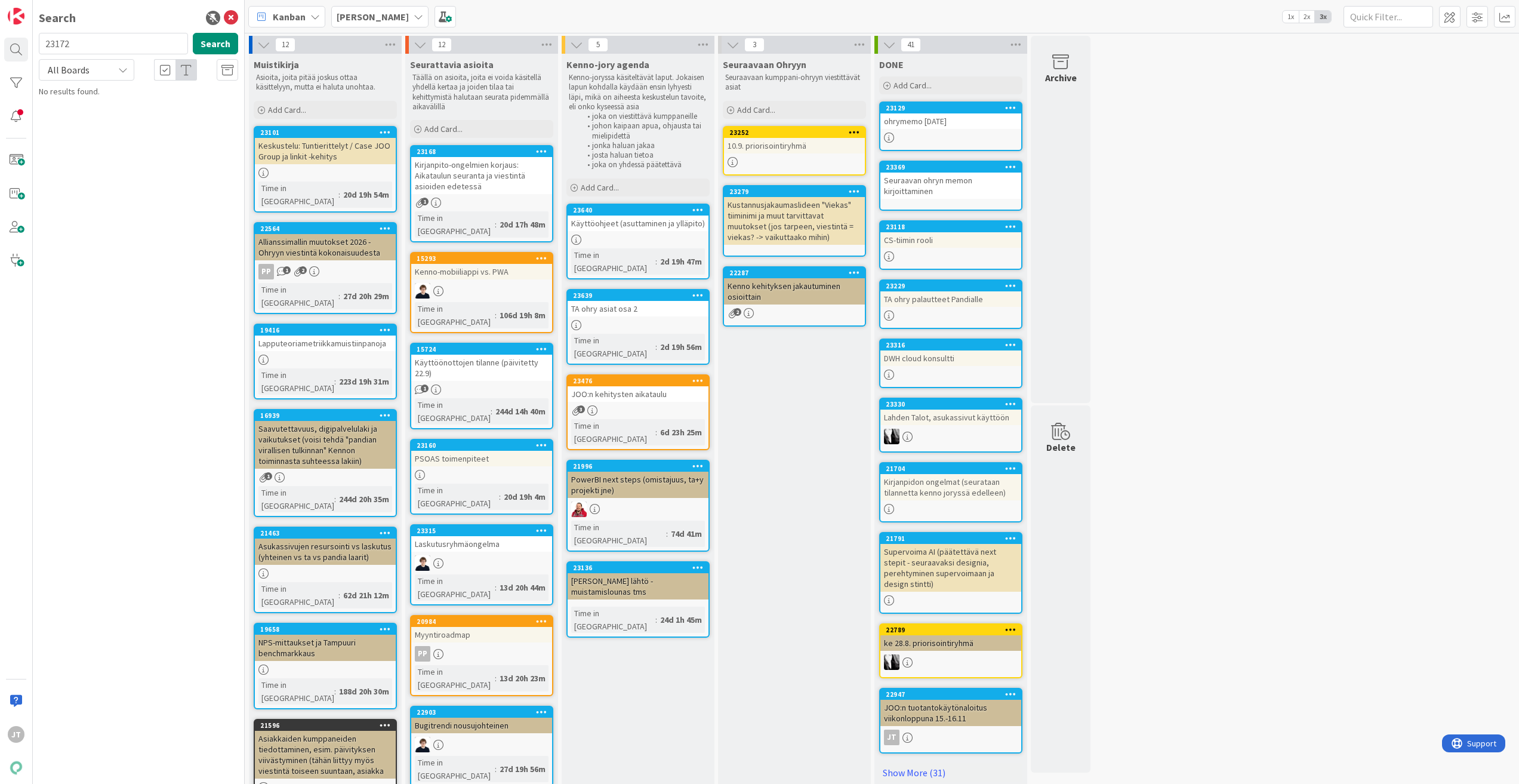
click at [612, 305] on link "23639 TA ohry asiat osa 2 Time in [GEOGRAPHIC_DATA] : 2d 19h 56m" at bounding box center [638, 327] width 143 height 75
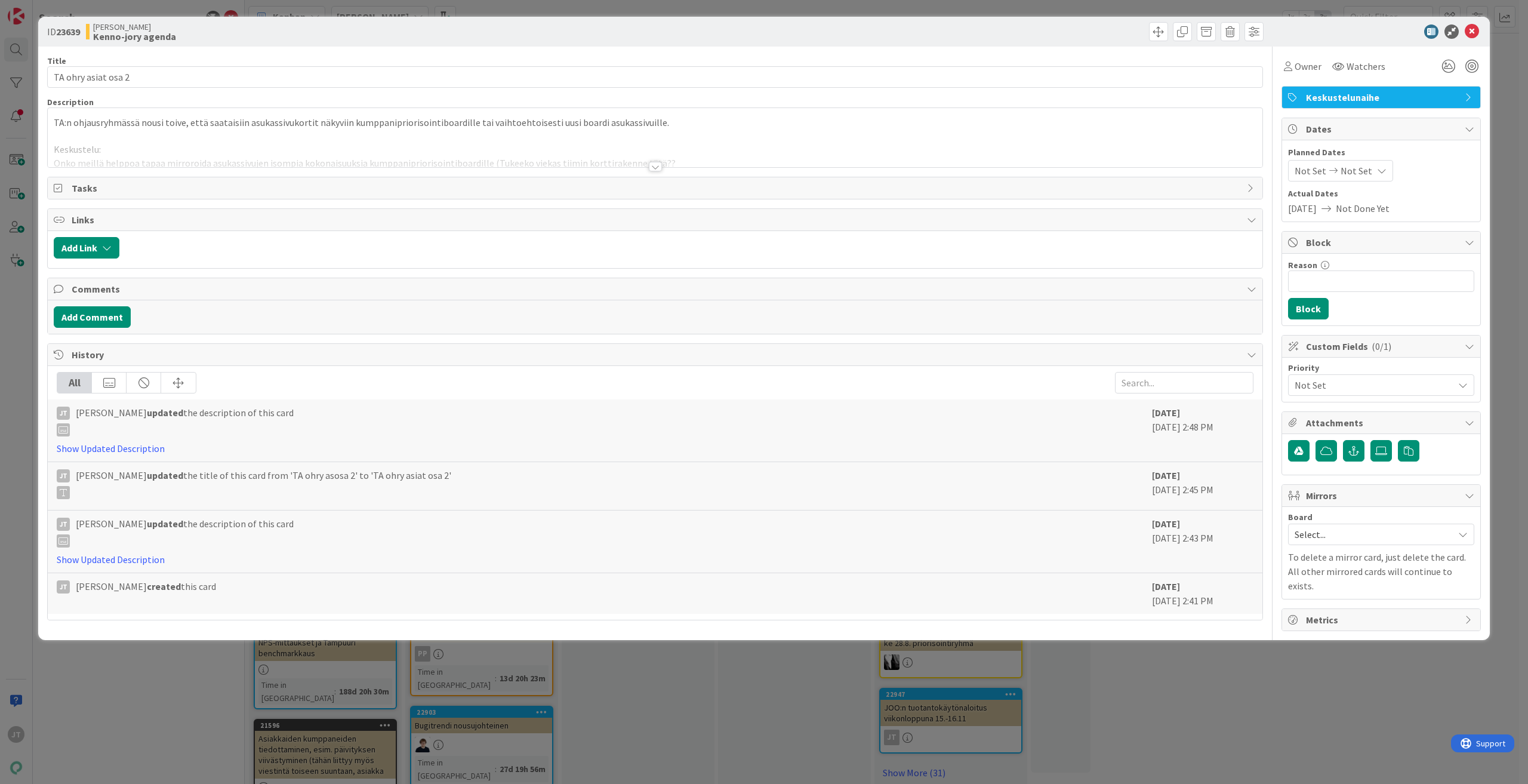
click at [656, 163] on div at bounding box center [656, 166] width 14 height 10
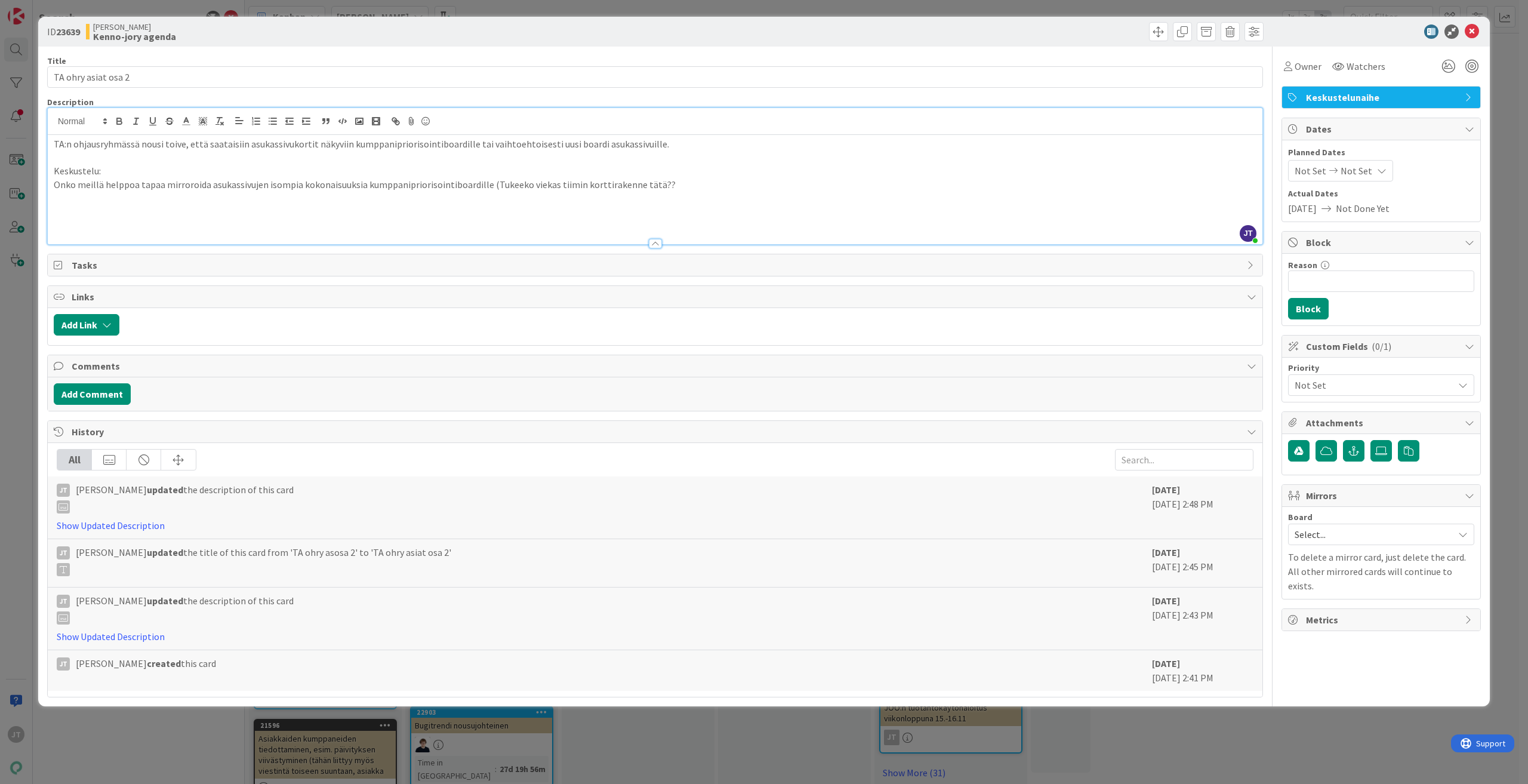
click at [691, 186] on p "Onko meillä helppoa tapaa mirroroida asukassivujen isompia kokonaisuuksia kumpp…" at bounding box center [656, 185] width 1203 height 14
click at [1473, 30] on icon at bounding box center [1472, 31] width 15 height 15
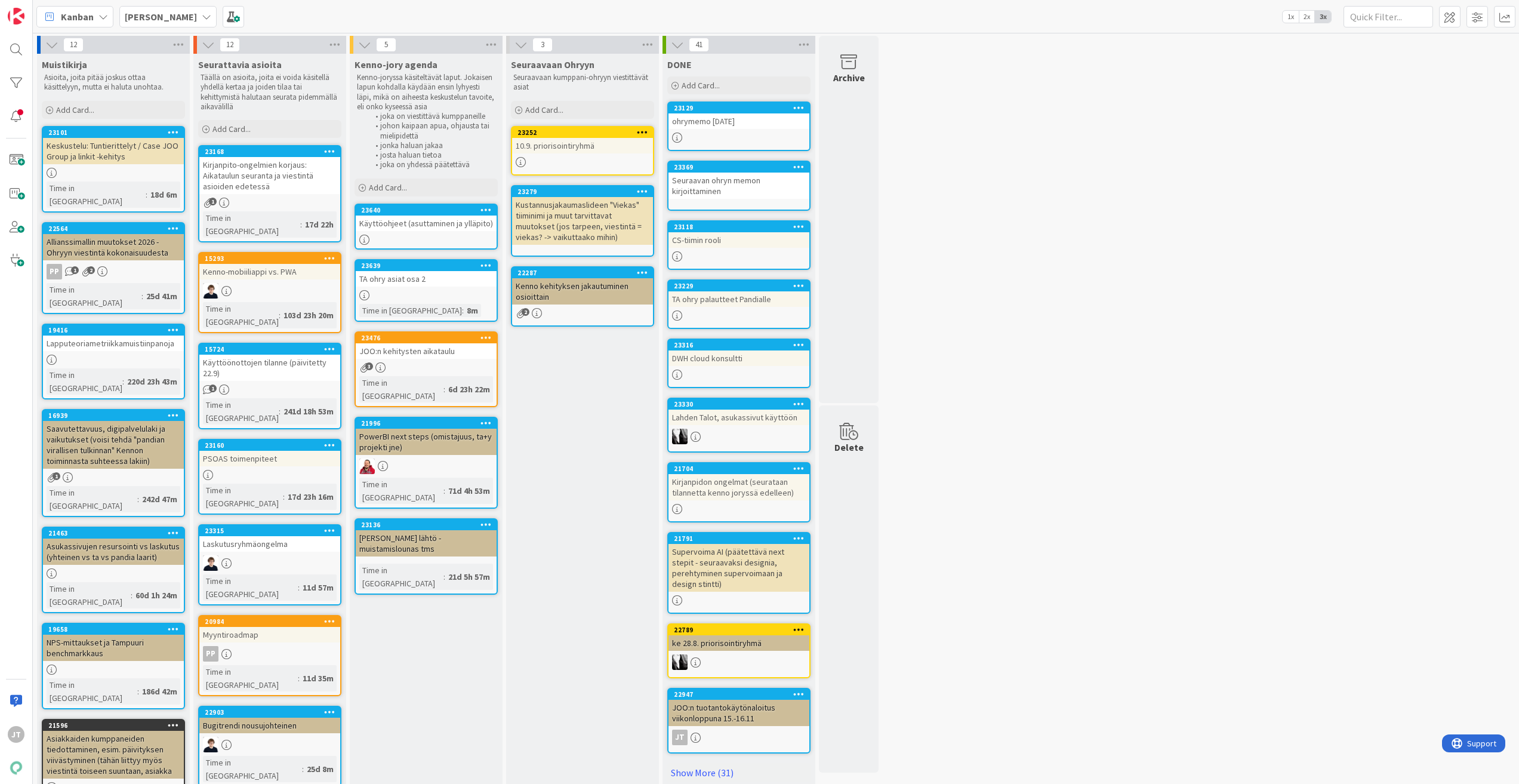
click at [172, 18] on b "Kenno JoRy" at bounding box center [161, 16] width 73 height 12
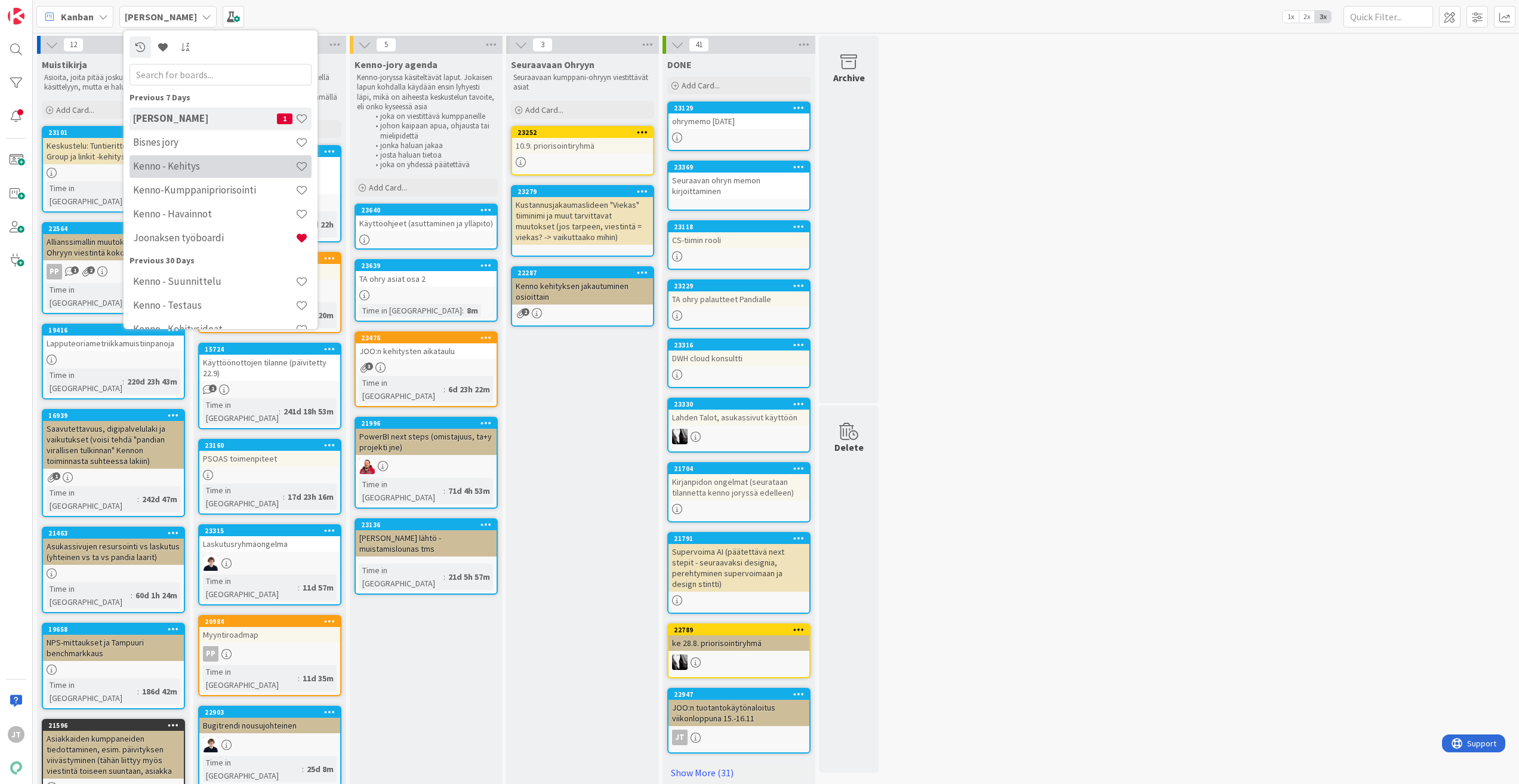
click at [207, 163] on h4 "Kenno - Kehitys" at bounding box center [215, 165] width 162 height 12
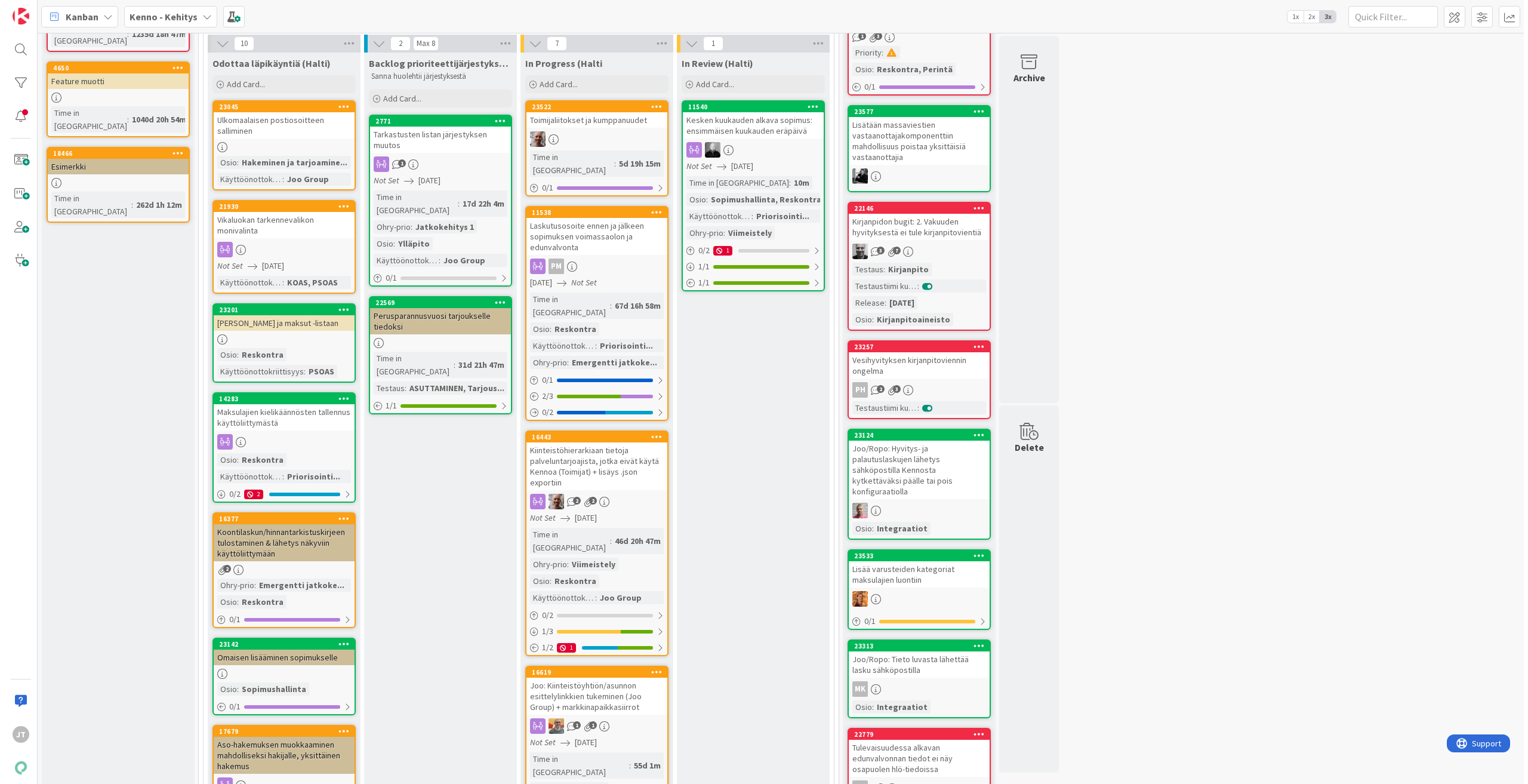
scroll to position [119, 0]
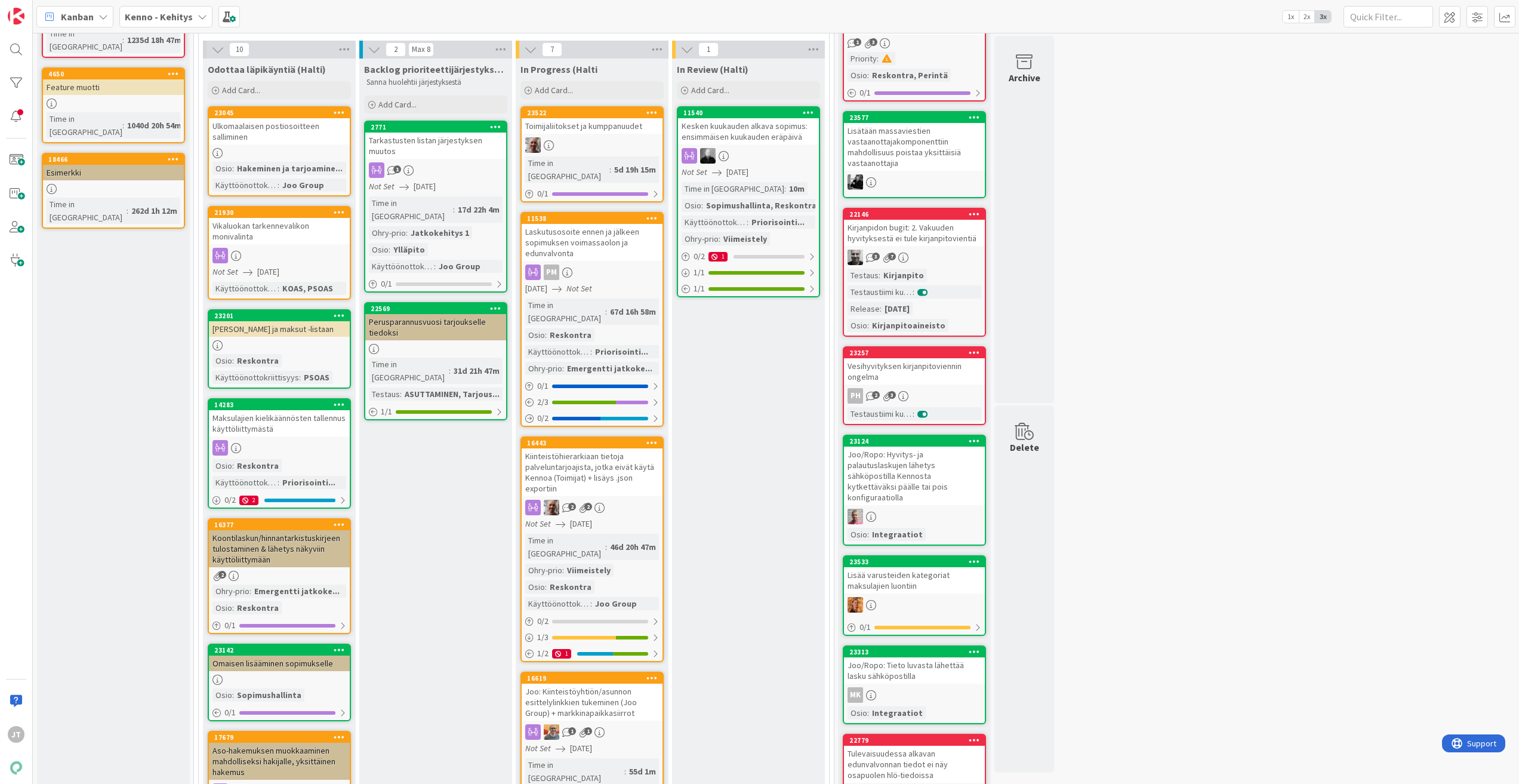
click at [421, 146] on div "Tarkastusten listan järjestyksen muutos" at bounding box center [436, 145] width 141 height 26
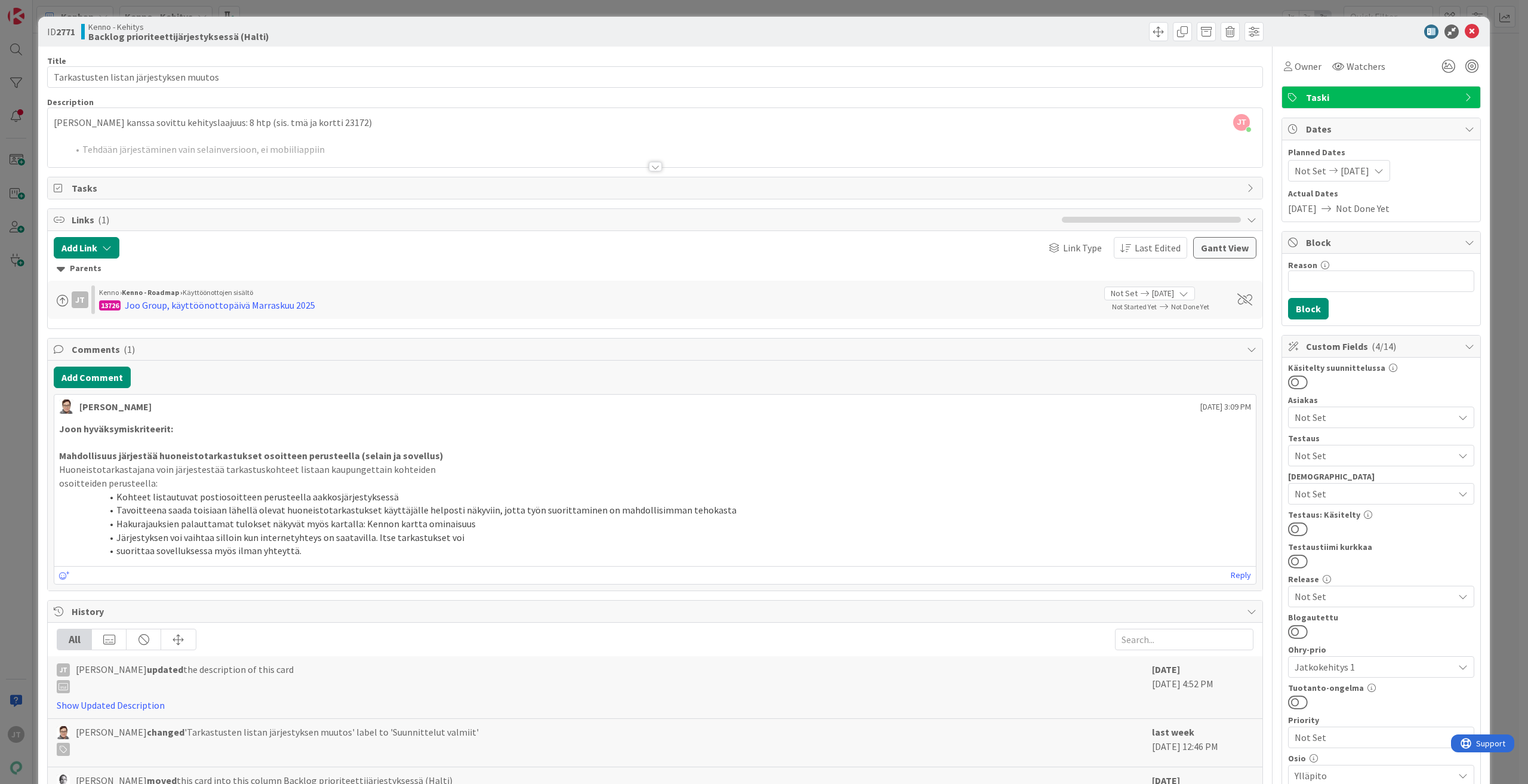
click at [656, 166] on div at bounding box center [656, 166] width 14 height 10
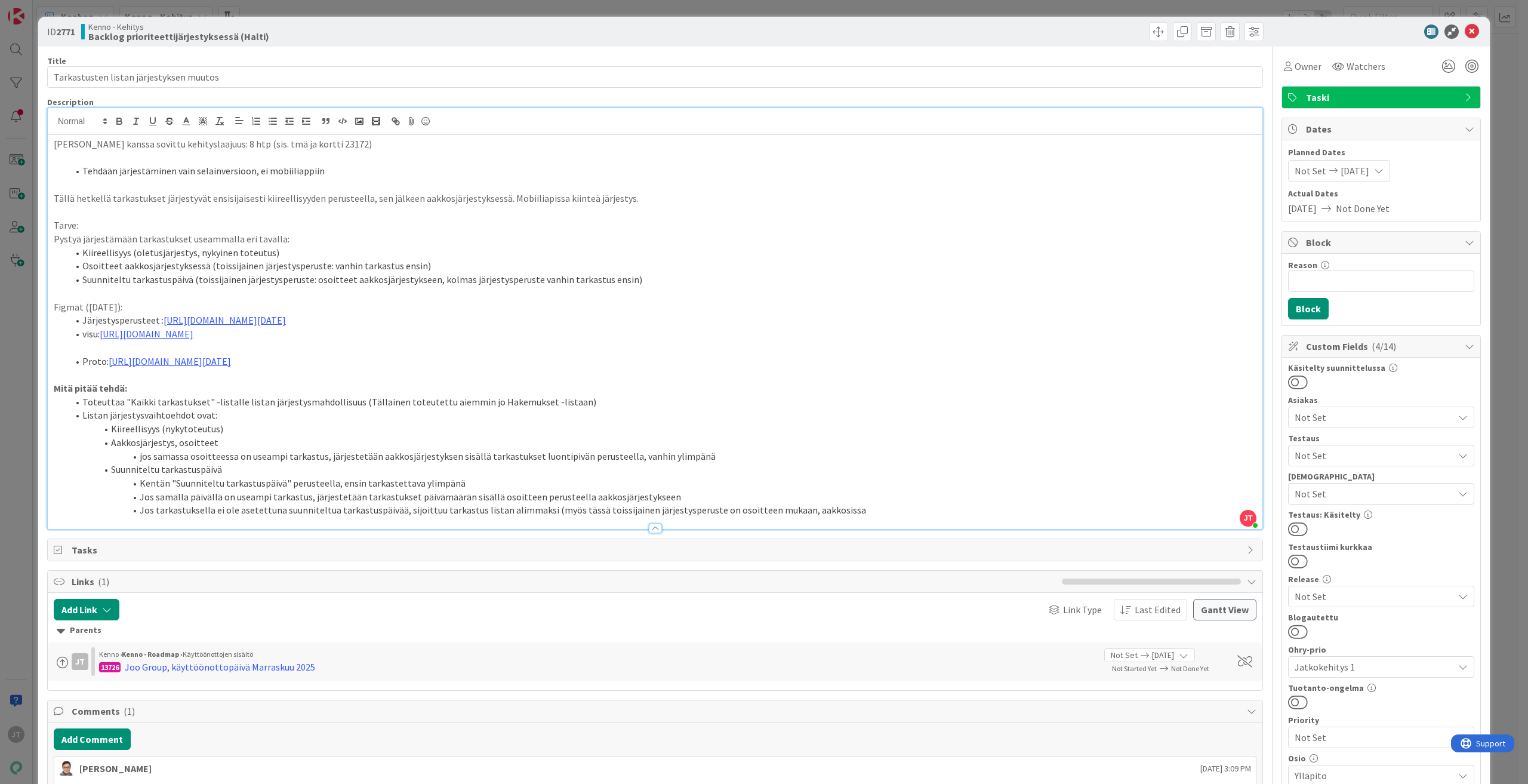
click at [309, 167] on li "Tehdään järjestäminen vain selainversioon, ei mobiiliappiin" at bounding box center [661, 171] width 1189 height 14
drag, startPoint x: 322, startPoint y: 167, endPoint x: 67, endPoint y: 168, distance: 255.0
click at [67, 168] on ol "Tehdään järjestäminen vain selainversioon, ei mobiiliappiin" at bounding box center [656, 171] width 1203 height 14
copy li "Tehdään järjestäminen vain selainversioon, ei mobiiliappiin"
